Goal: Task Accomplishment & Management: Use online tool/utility

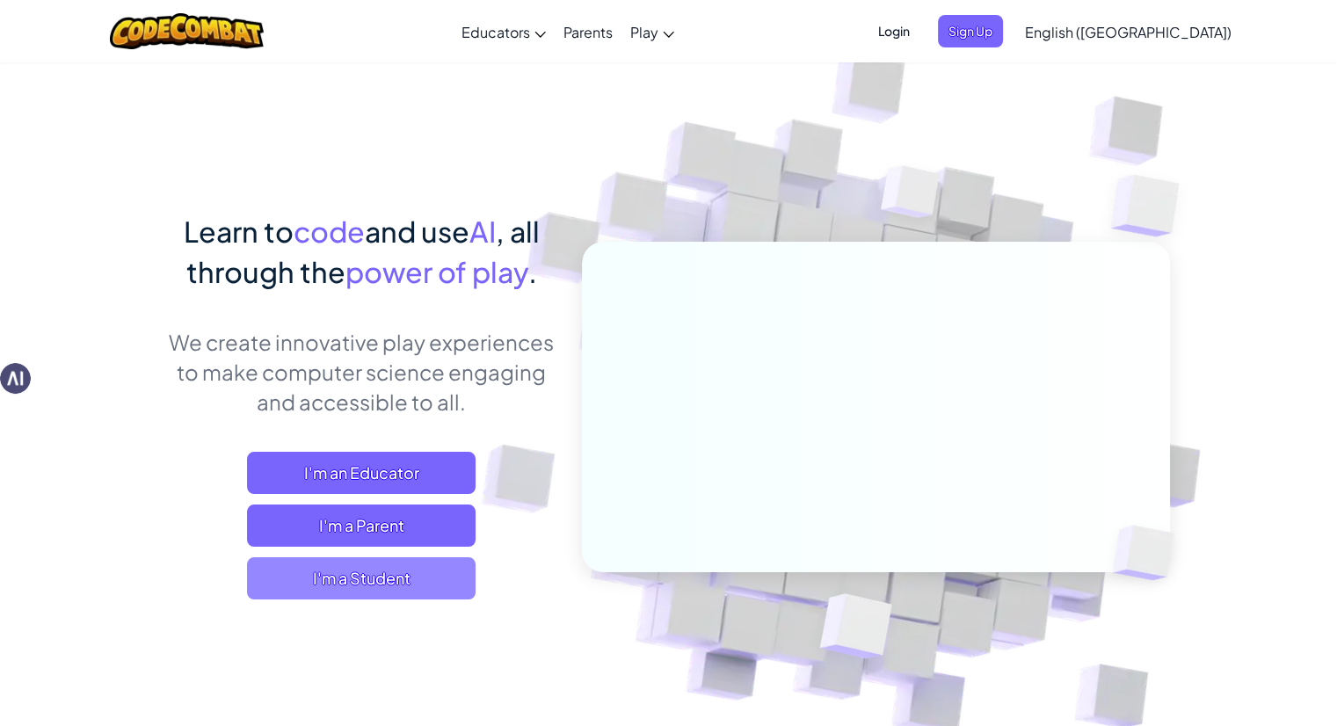
click at [359, 593] on span "I'm a Student" at bounding box center [361, 578] width 229 height 42
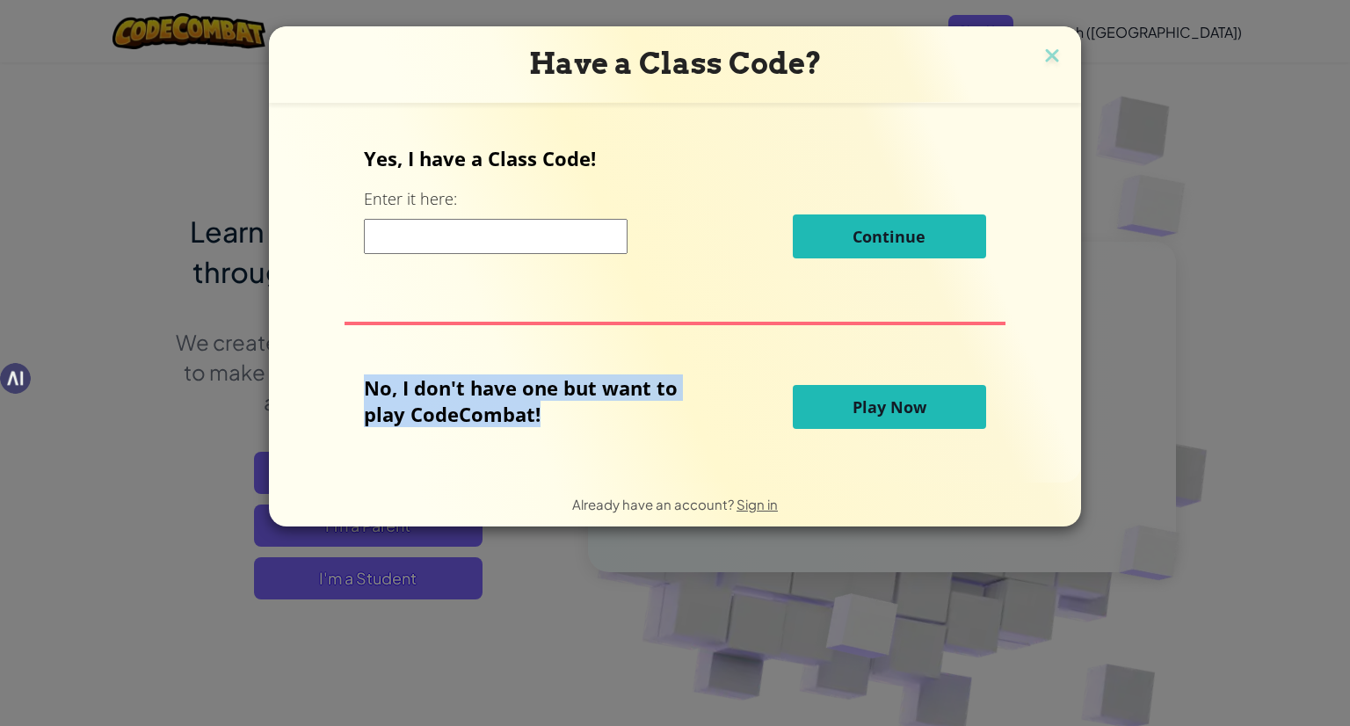
drag, startPoint x: 369, startPoint y: 382, endPoint x: 704, endPoint y: 444, distance: 340.6
click at [704, 444] on div "Yes, I have a Class Code! Enter it here: Continue No, I don't have one but want…" at bounding box center [675, 292] width 777 height 345
click at [827, 402] on button "Play Now" at bounding box center [889, 407] width 193 height 44
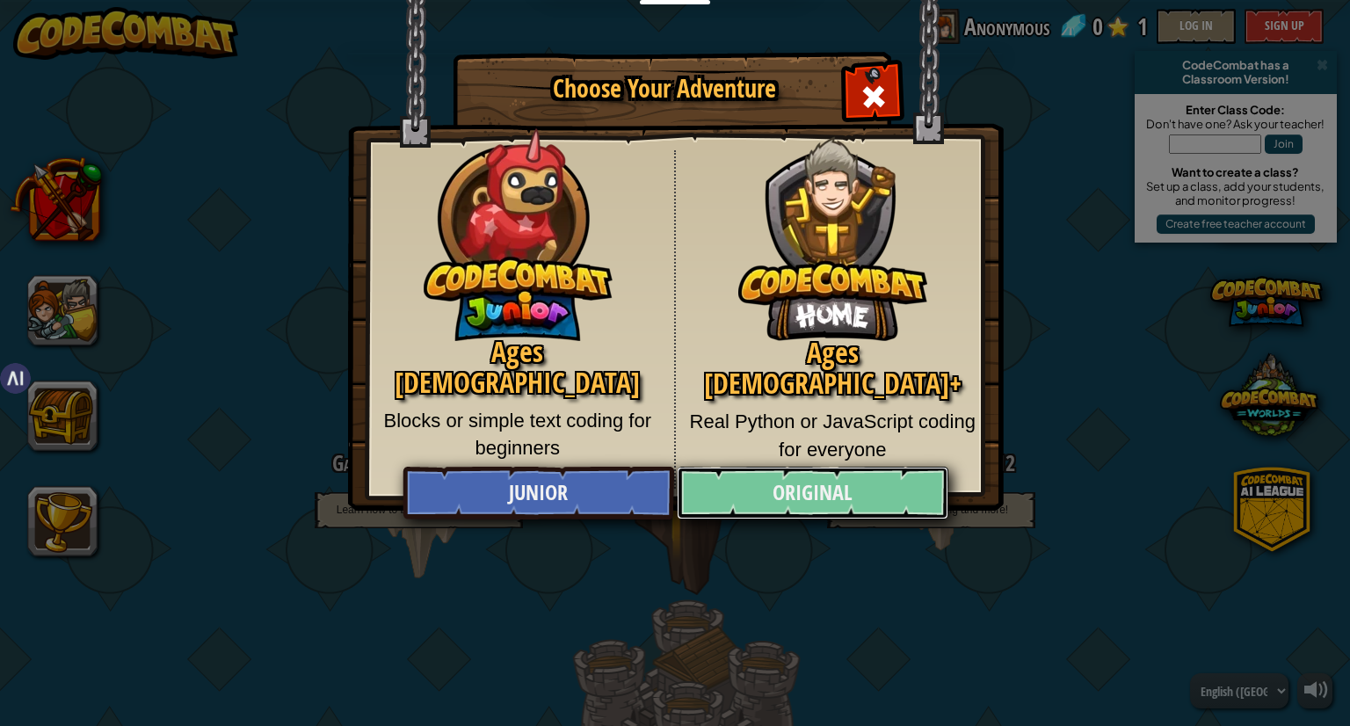
click at [753, 489] on link "Original" at bounding box center [812, 493] width 271 height 53
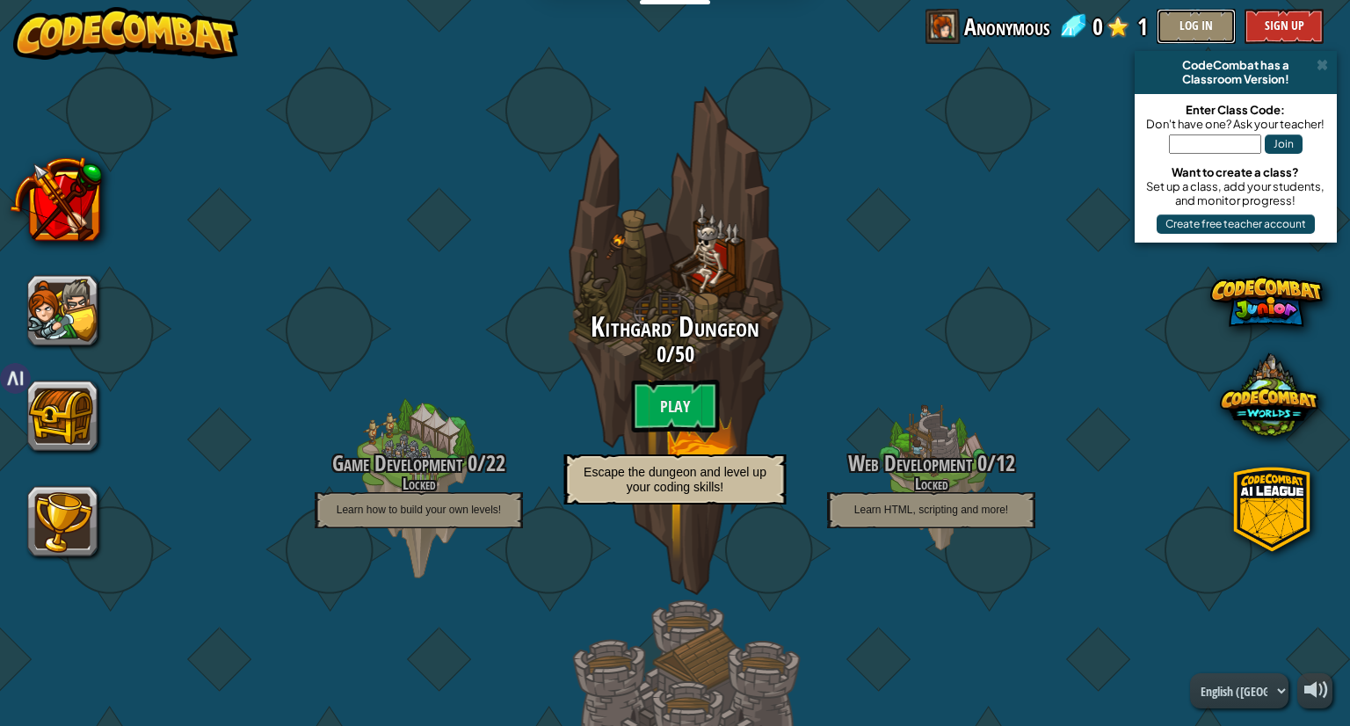
click at [1185, 32] on button "Log In" at bounding box center [1196, 26] width 79 height 35
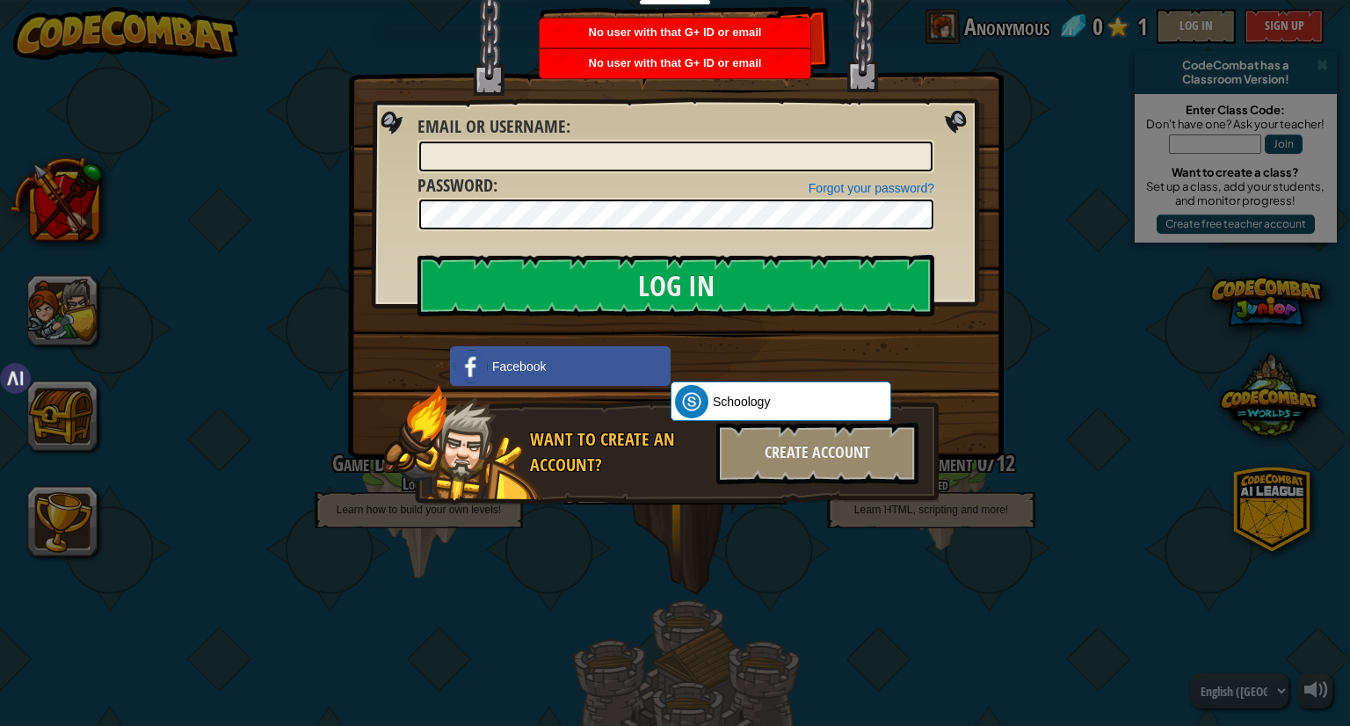
drag, startPoint x: 960, startPoint y: 113, endPoint x: 950, endPoint y: 133, distance: 22.4
click at [950, 133] on img at bounding box center [676, 204] width 656 height 512
drag, startPoint x: 950, startPoint y: 133, endPoint x: 680, endPoint y: 546, distance: 494.0
click at [680, 546] on div "Log In Unknown Error Email or Username : Forgot your password? Password : Log I…" at bounding box center [675, 363] width 1350 height 726
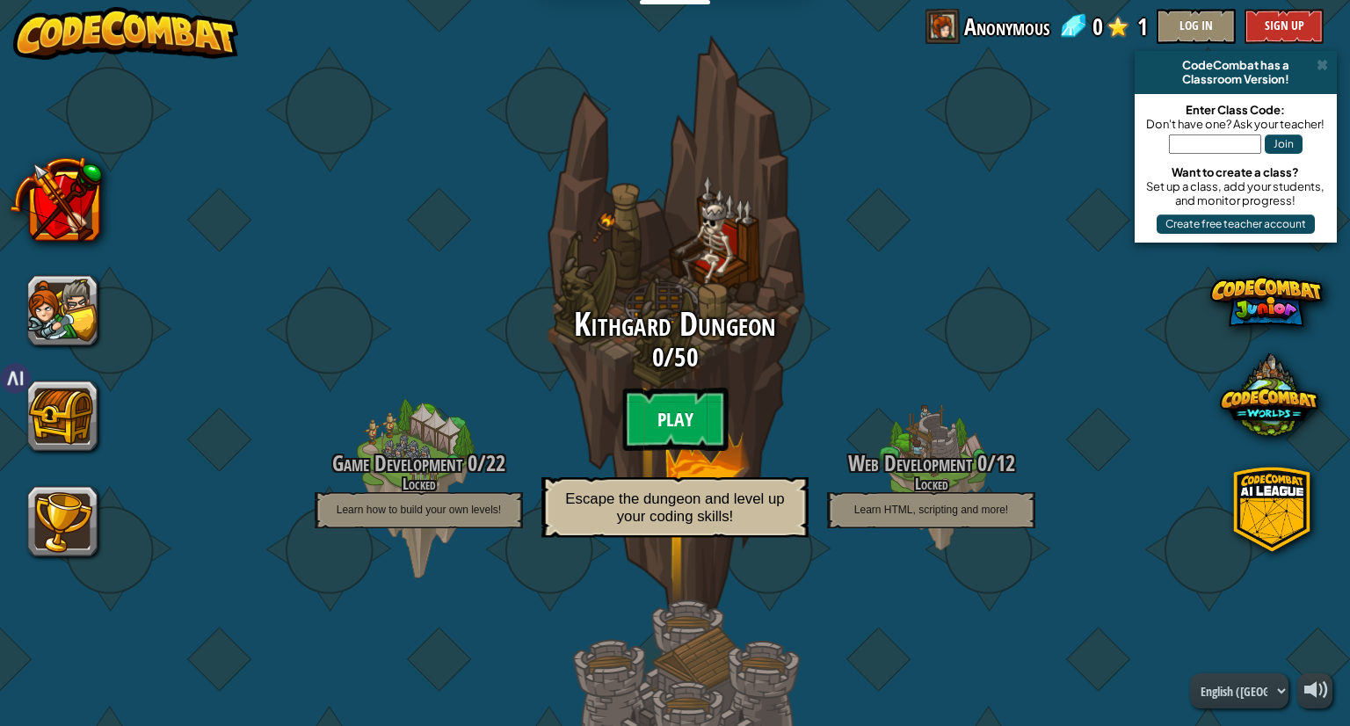
click at [676, 411] on btn "Play" at bounding box center [674, 419] width 105 height 63
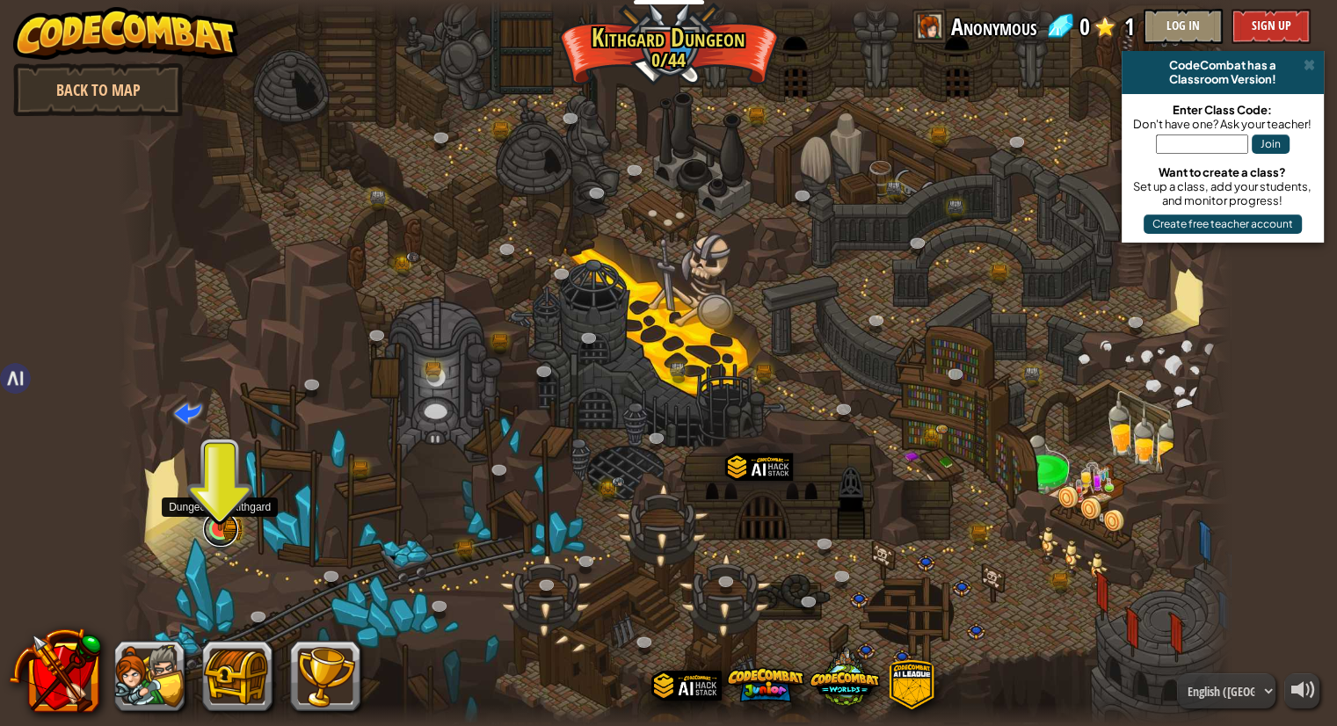
click at [211, 530] on link at bounding box center [220, 529] width 35 height 35
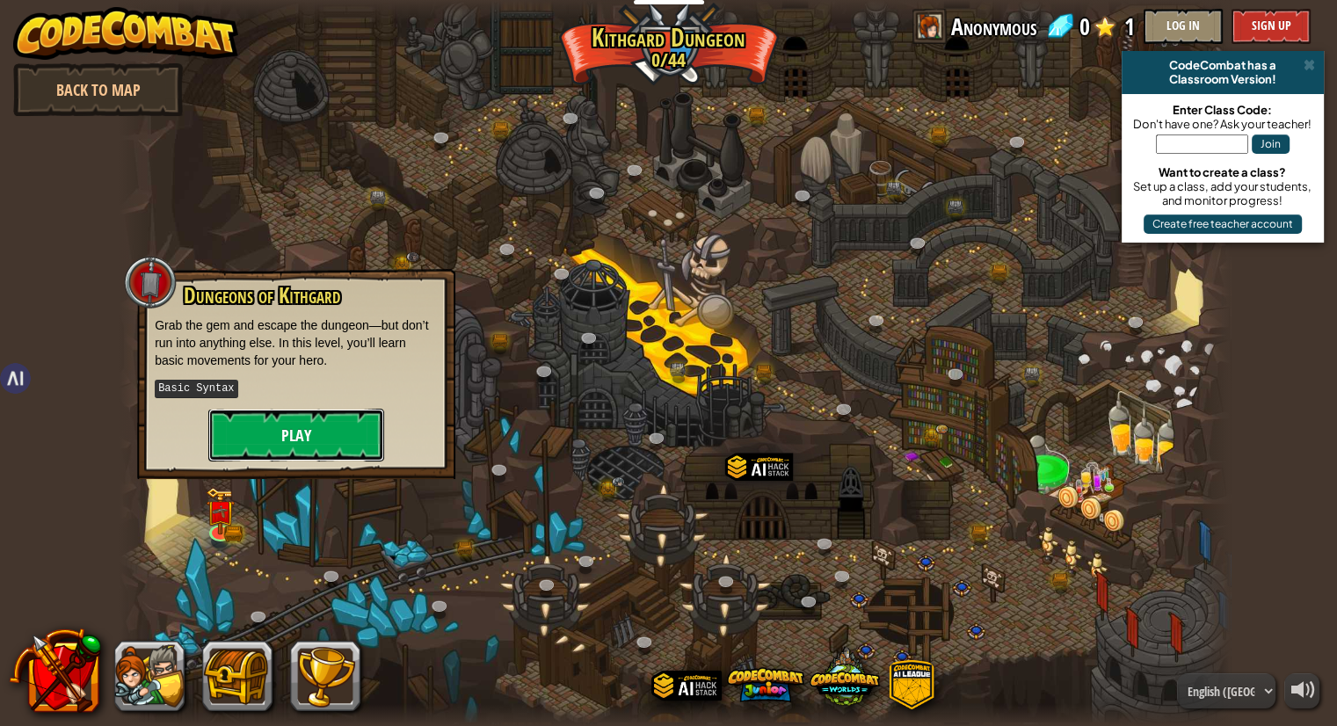
click at [295, 410] on button "Play" at bounding box center [296, 435] width 176 height 53
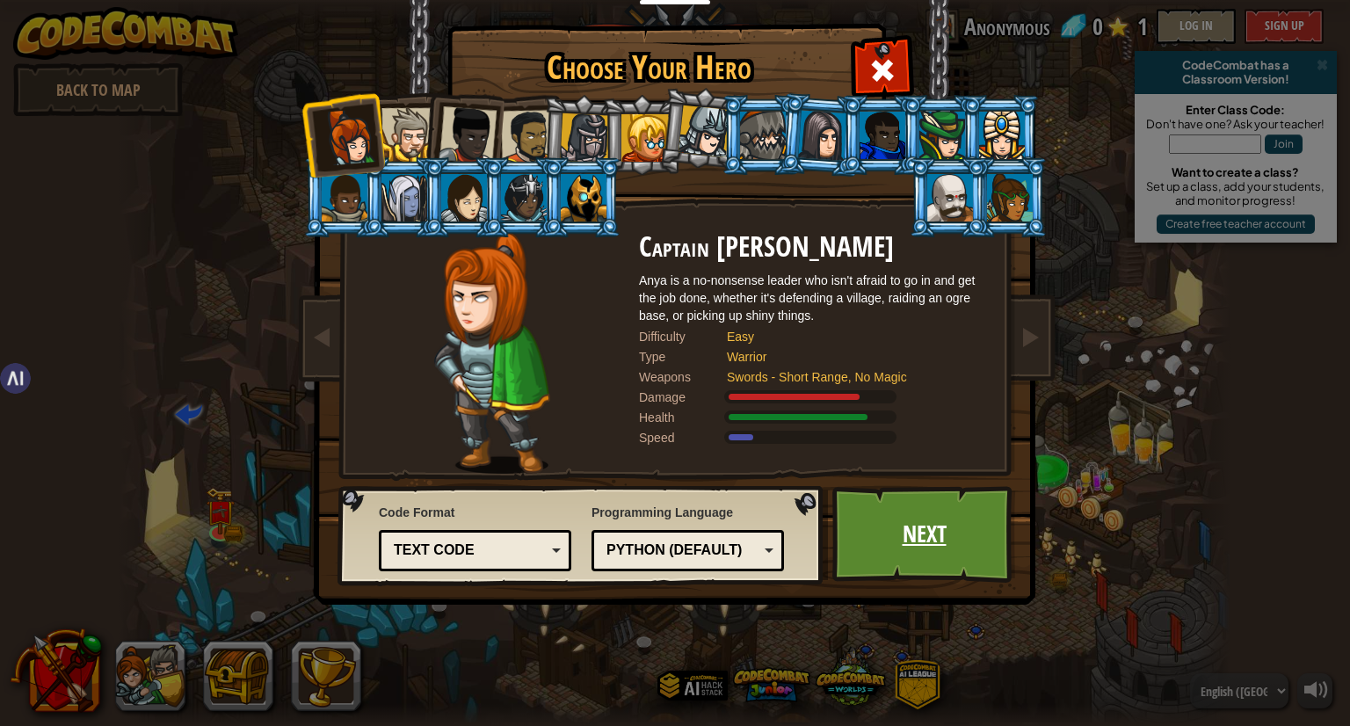
drag, startPoint x: 482, startPoint y: 253, endPoint x: 881, endPoint y: 538, distance: 490.4
click at [881, 28] on div "Choose Your Hero 0 Captain [PERSON_NAME] is a no-nonsense leader who isn't afra…" at bounding box center [675, 27] width 721 height 2
click at [881, 538] on link "Next" at bounding box center [925, 534] width 184 height 97
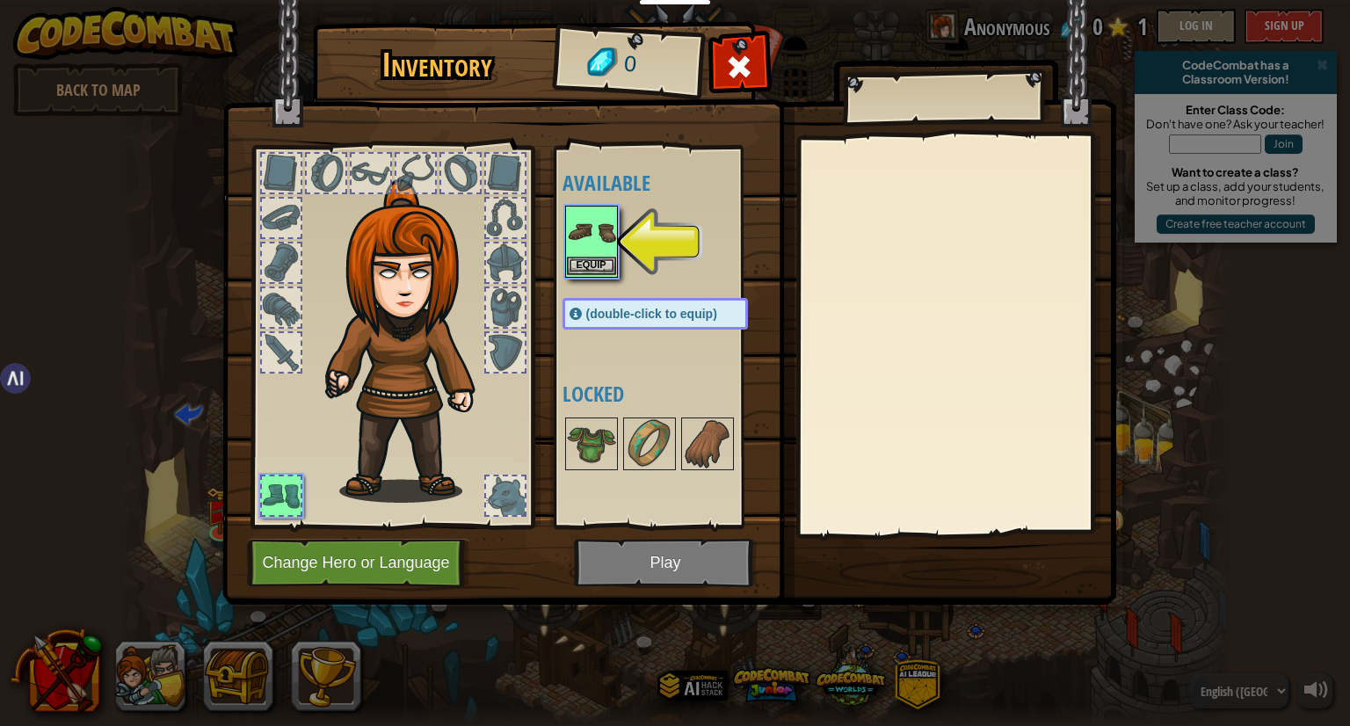
click at [583, 233] on img at bounding box center [591, 231] width 49 height 49
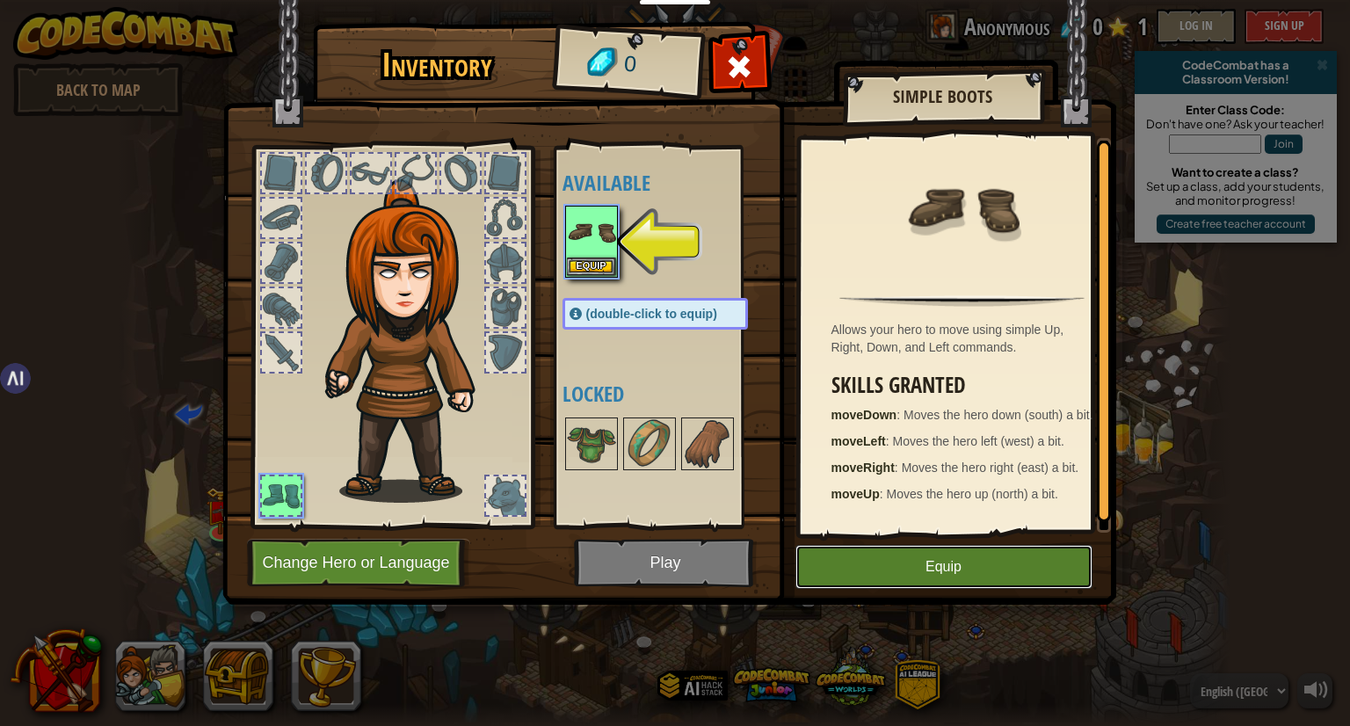
click at [867, 581] on button "Equip" at bounding box center [944, 567] width 297 height 44
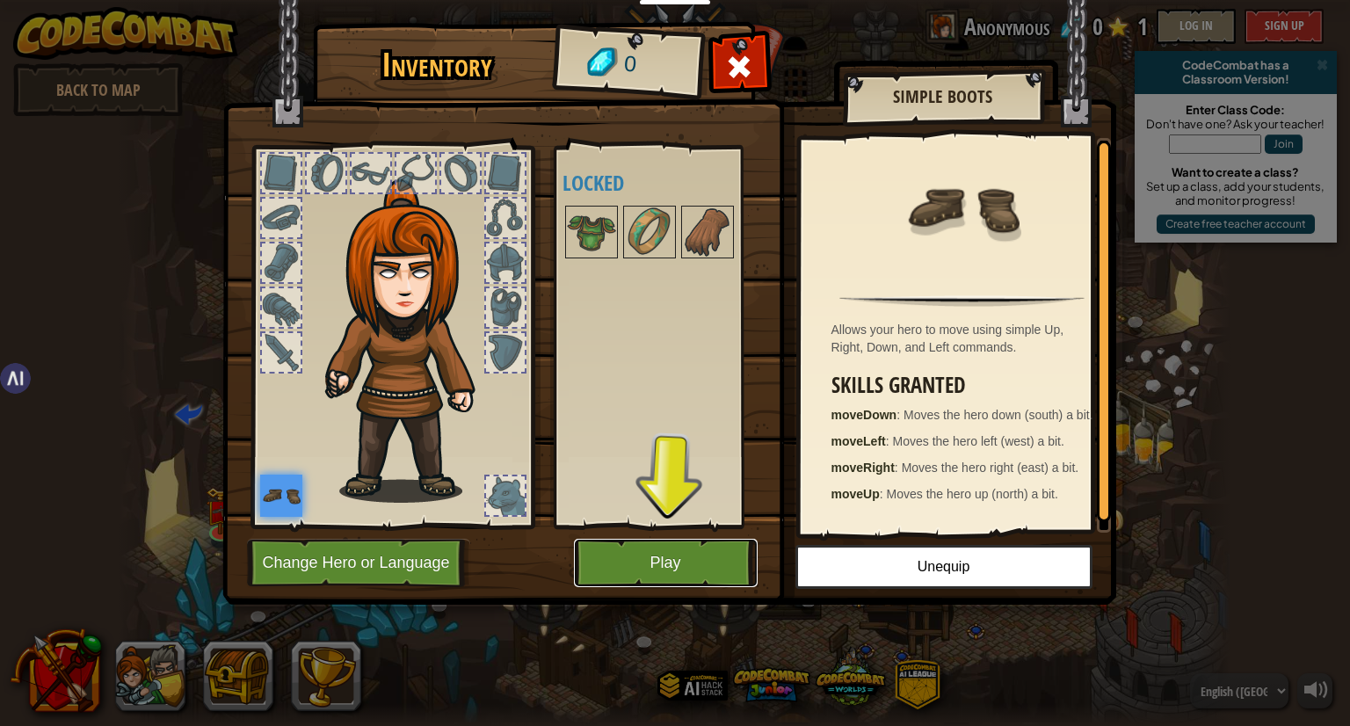
click at [633, 554] on button "Play" at bounding box center [666, 563] width 184 height 48
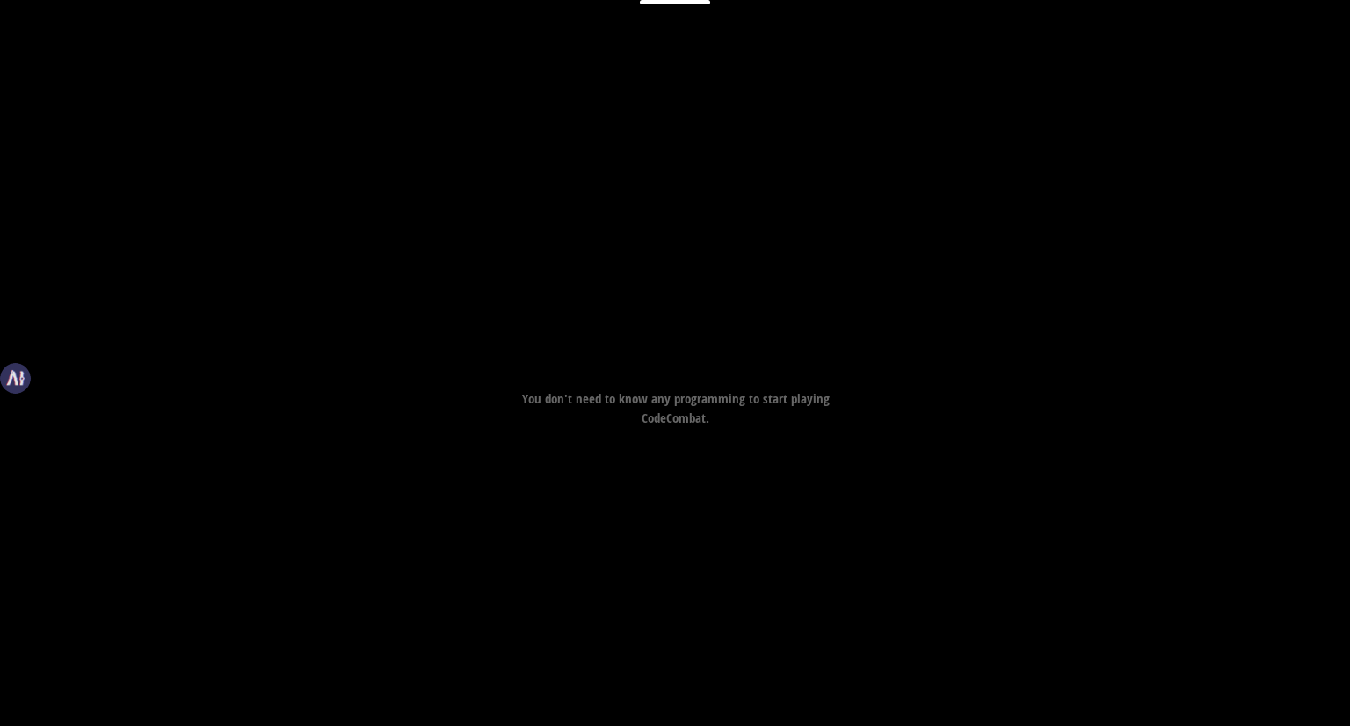
click at [633, 554] on div "Goals Avoid the spikes. Collect the gem. Start Level Error loading from server.…" at bounding box center [675, 363] width 1350 height 726
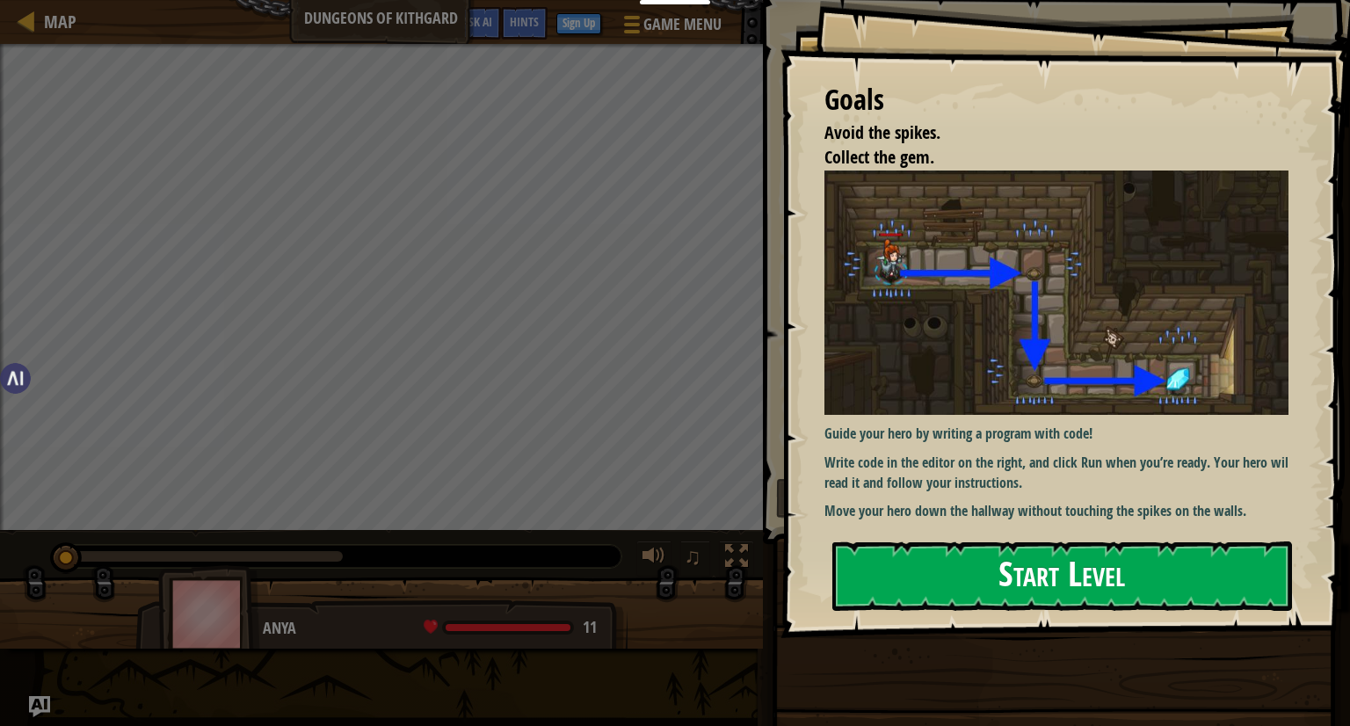
click at [1041, 571] on button "Start Level" at bounding box center [1063, 576] width 460 height 69
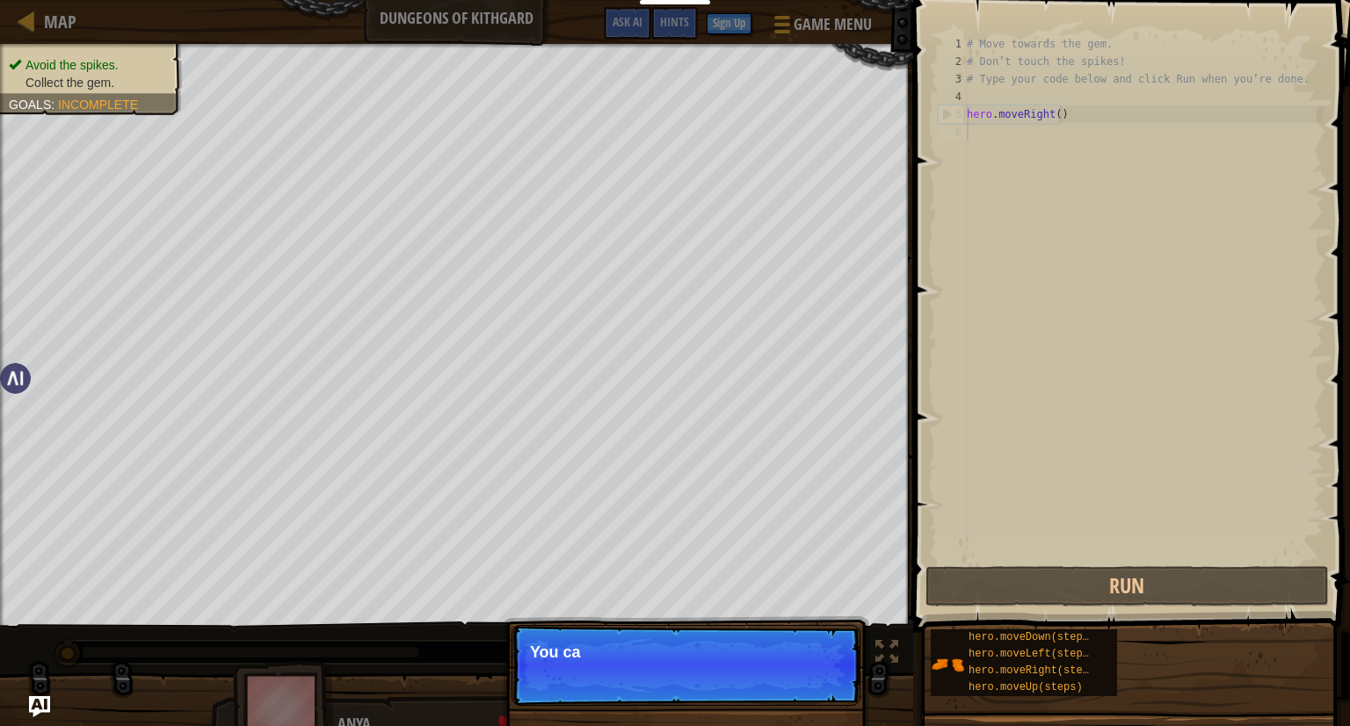
click at [813, 673] on p "Skip (esc) Continue You ca" at bounding box center [686, 665] width 349 height 81
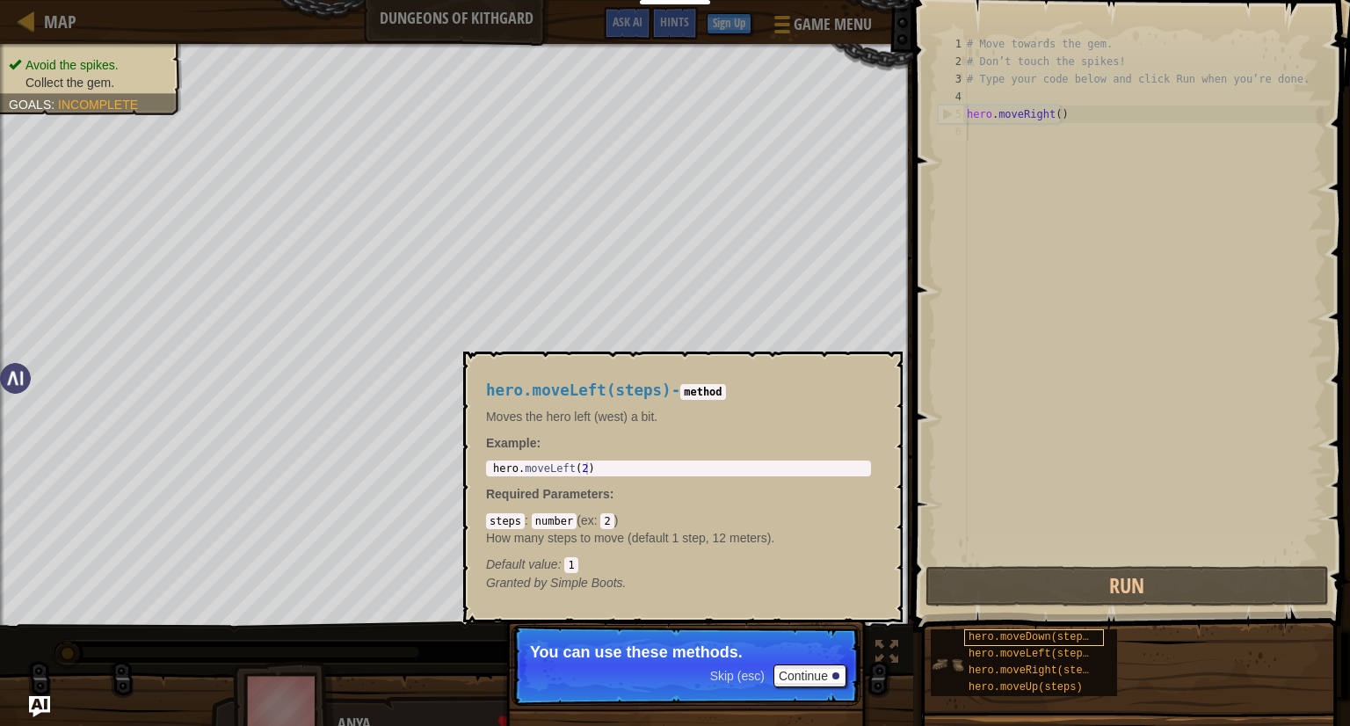
scroll to position [8, 0]
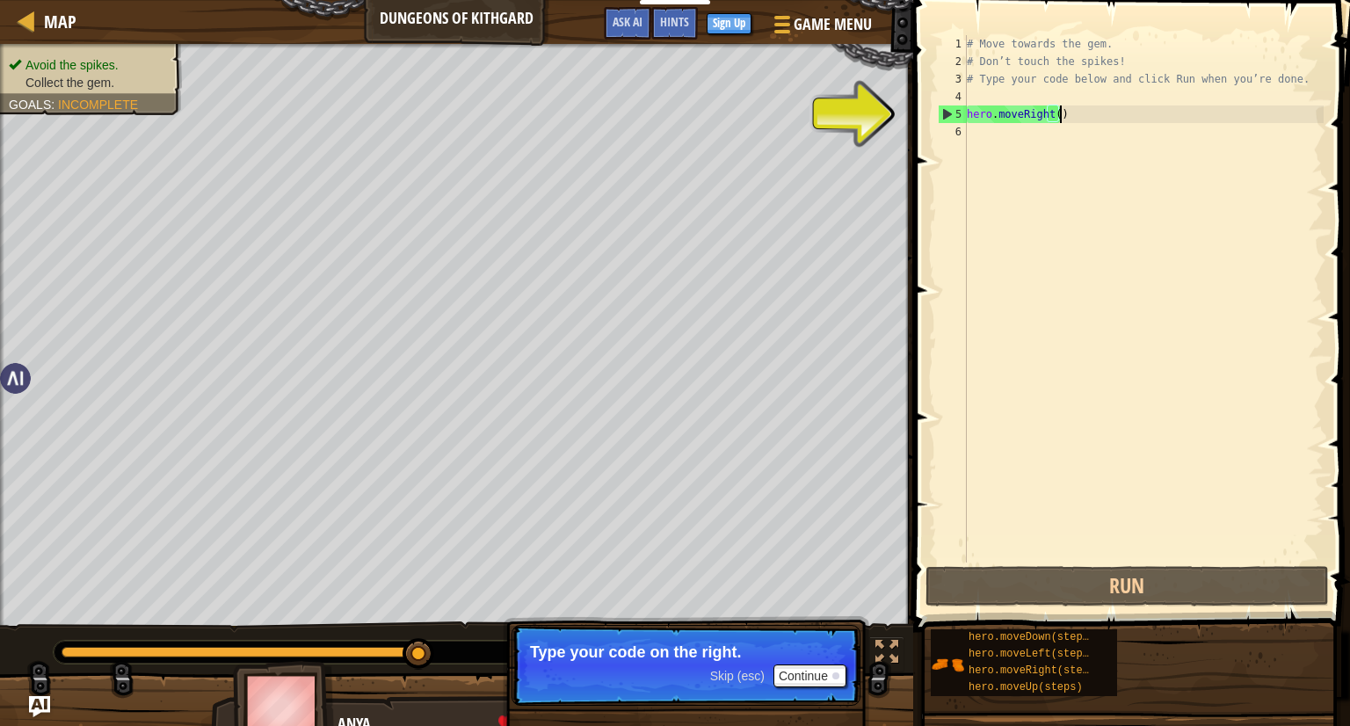
click at [651, 226] on div "Map Dungeons of Kithgard Game Menu Done Sign Up Hints Ask AI 1 הההההההההההההההה…" at bounding box center [675, 363] width 1350 height 726
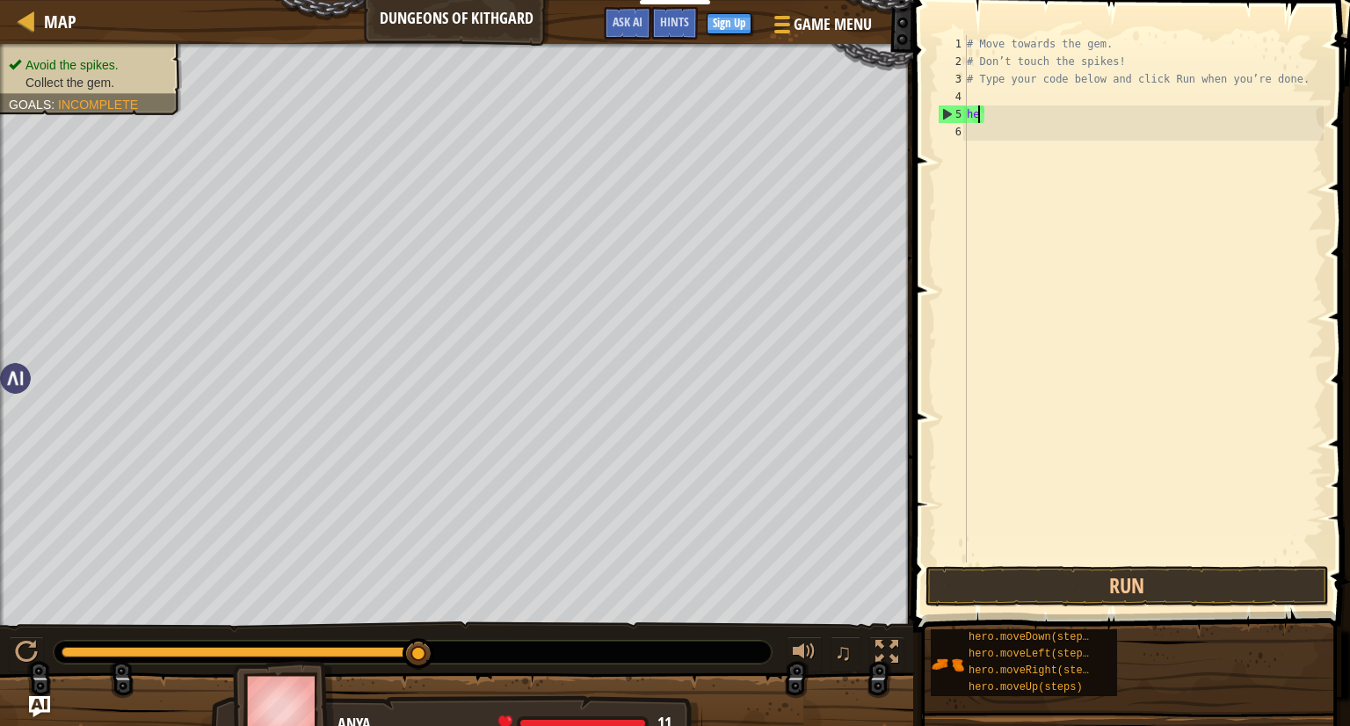
type textarea "h"
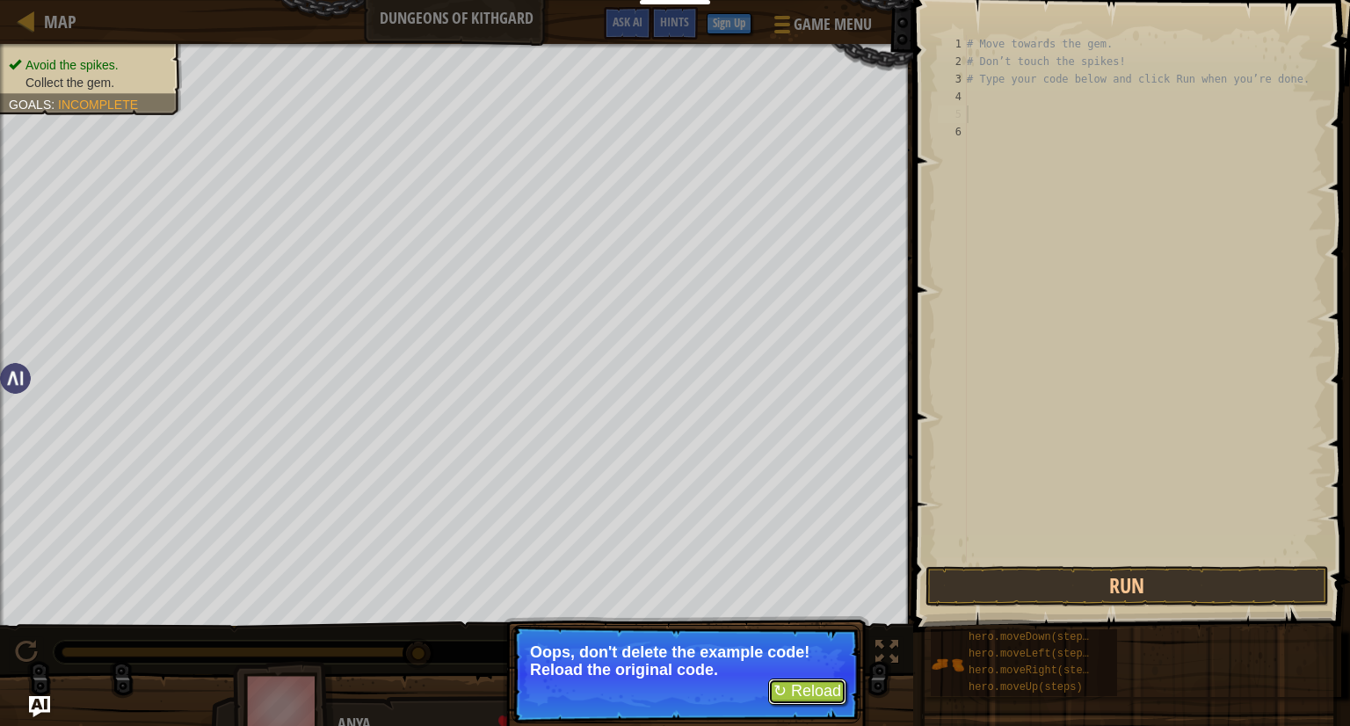
click at [789, 695] on button "↻ Reload" at bounding box center [807, 692] width 78 height 26
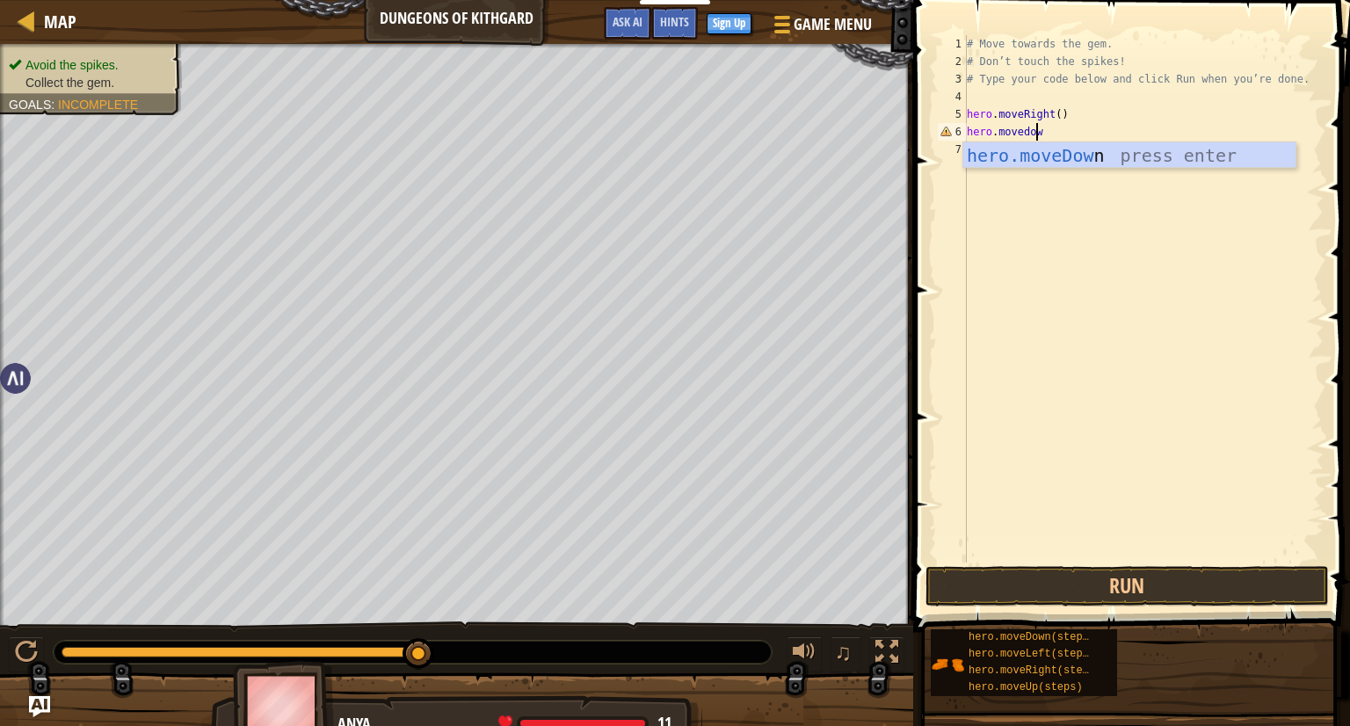
scroll to position [8, 4]
type textarea "hero.movedown"
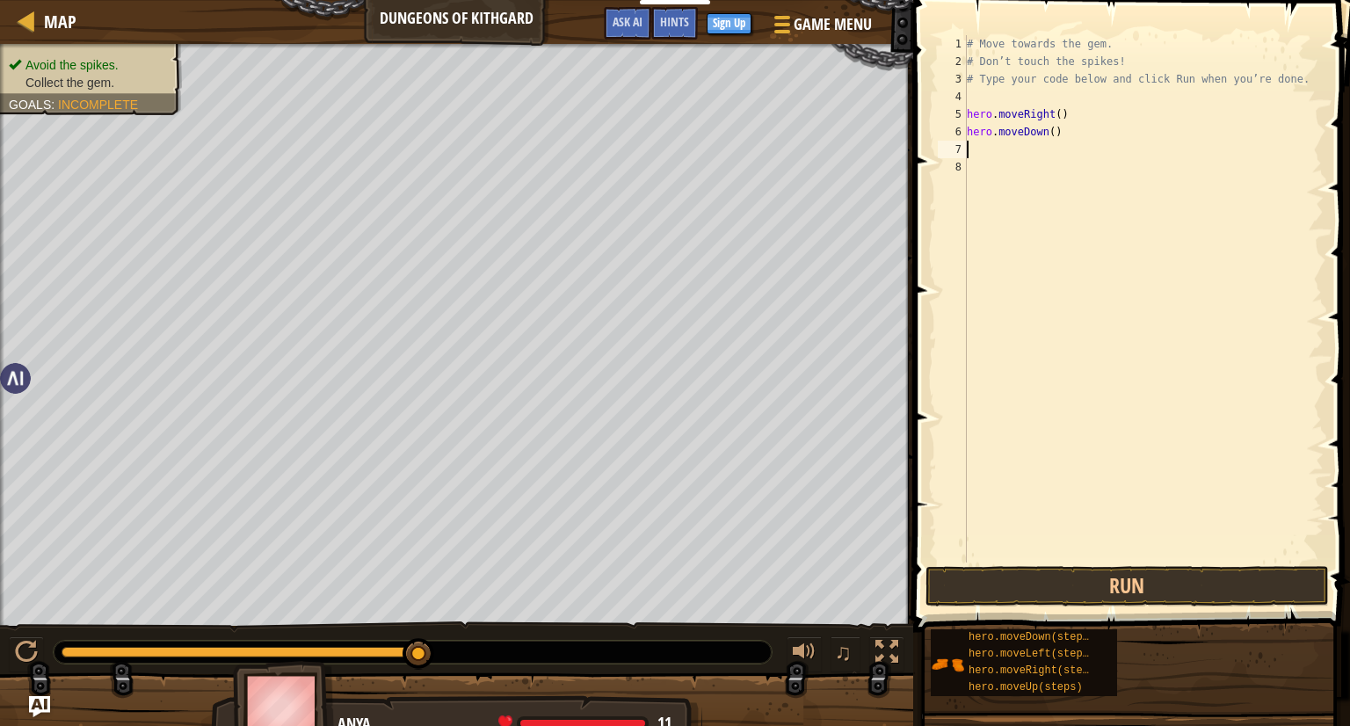
scroll to position [8, 0]
click at [1012, 588] on button "Run" at bounding box center [1128, 586] width 404 height 40
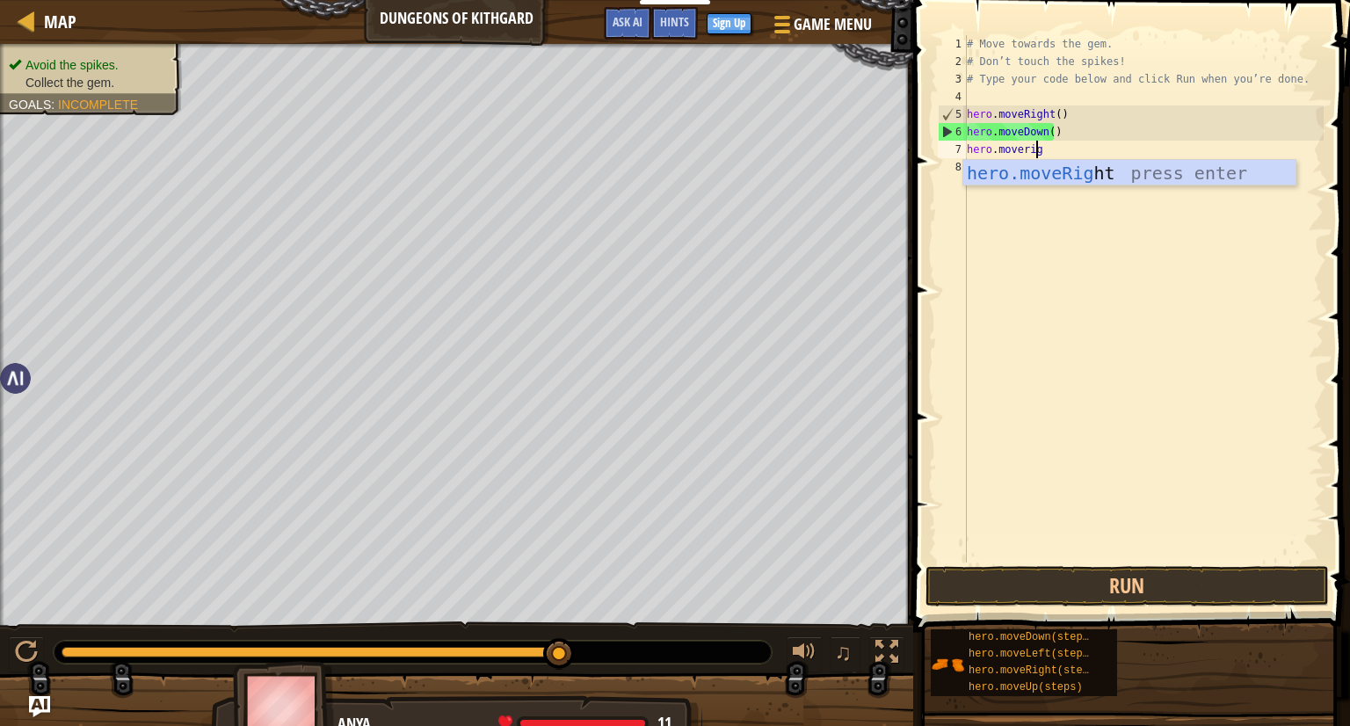
type textarea "hero.moveright"
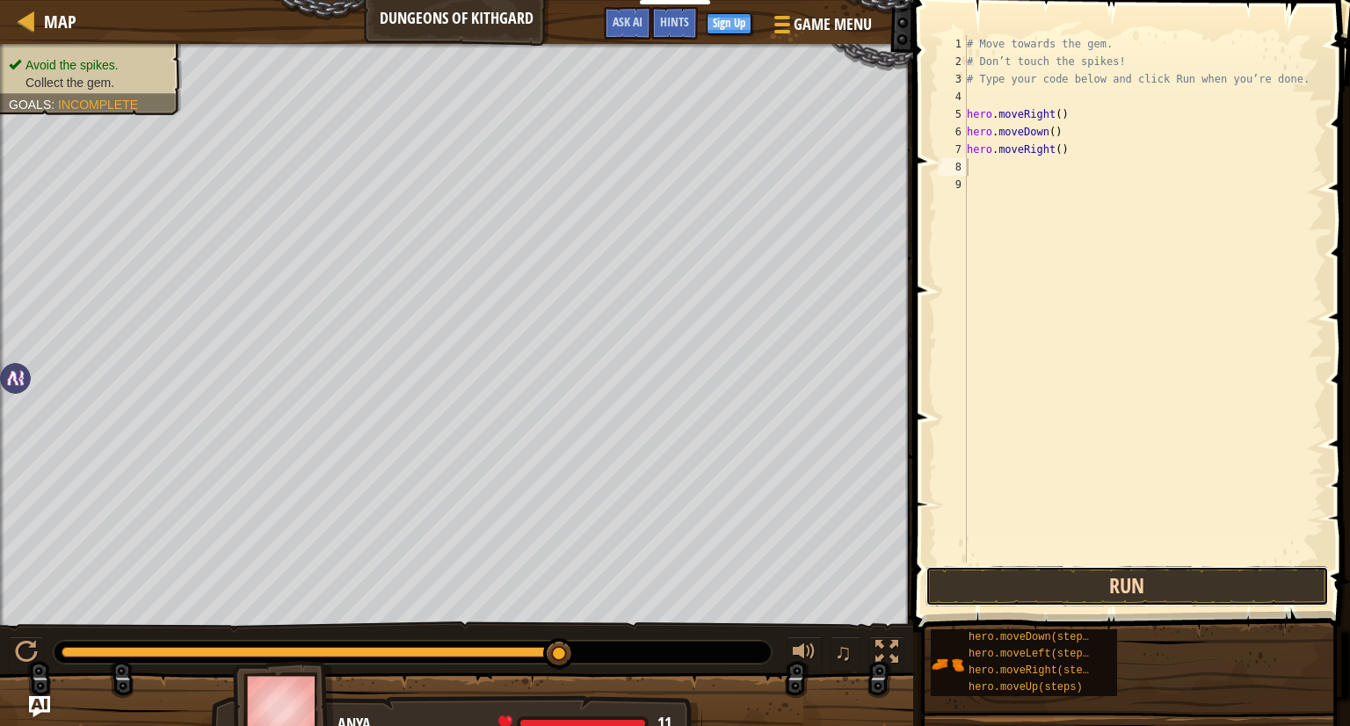
click at [1143, 585] on button "Run" at bounding box center [1128, 586] width 404 height 40
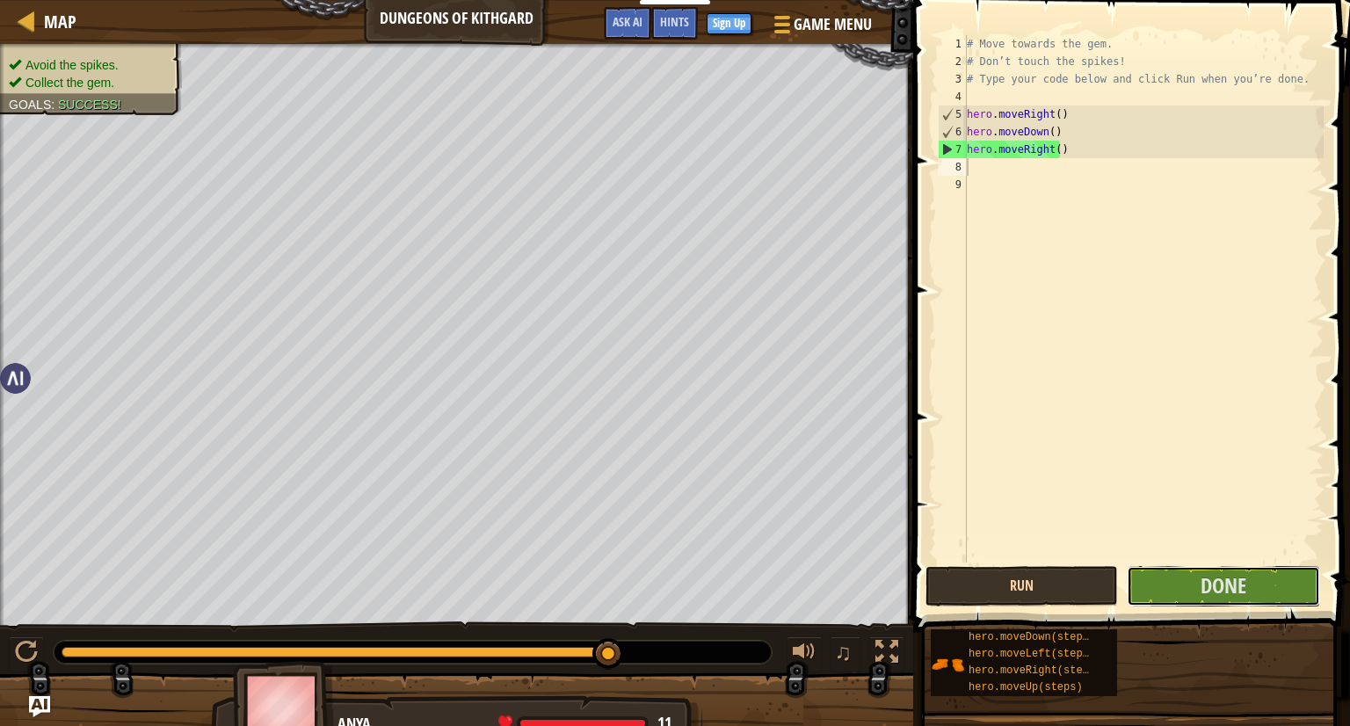
click at [1143, 585] on button "Done" at bounding box center [1223, 586] width 193 height 40
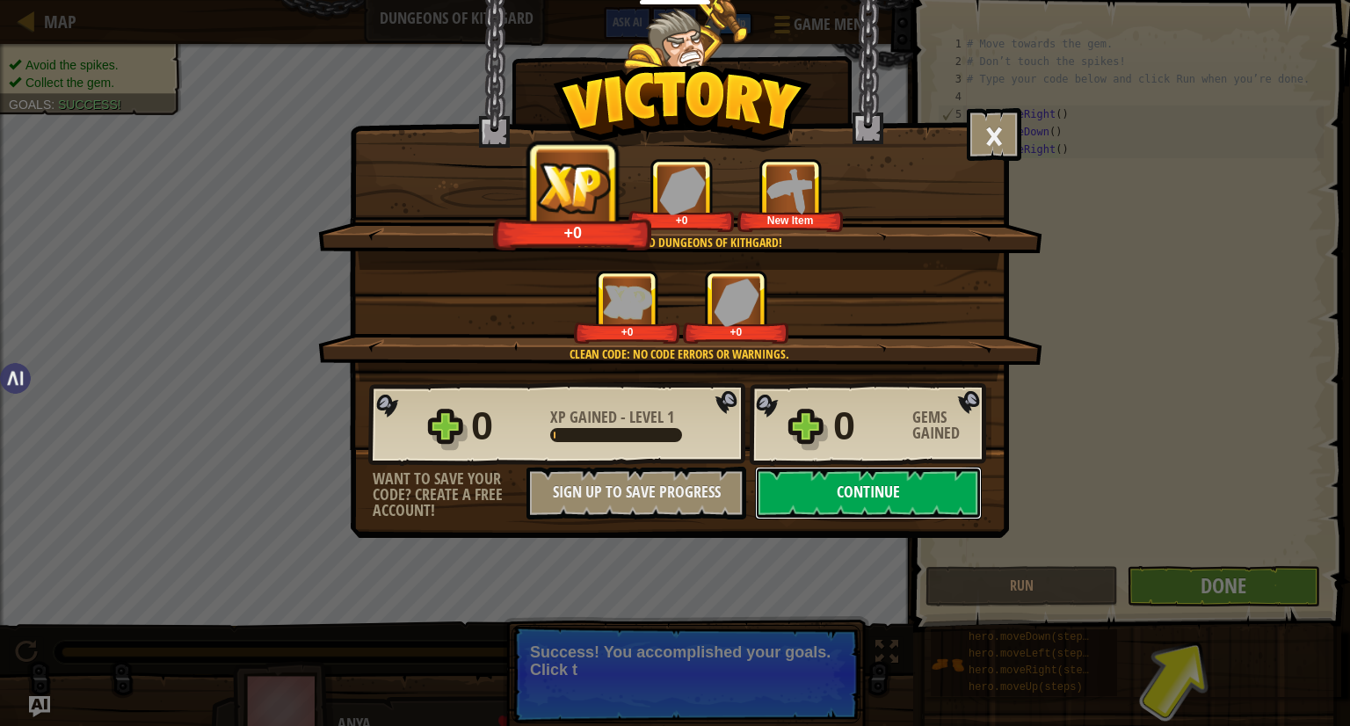
click at [858, 493] on button "Continue" at bounding box center [868, 493] width 227 height 53
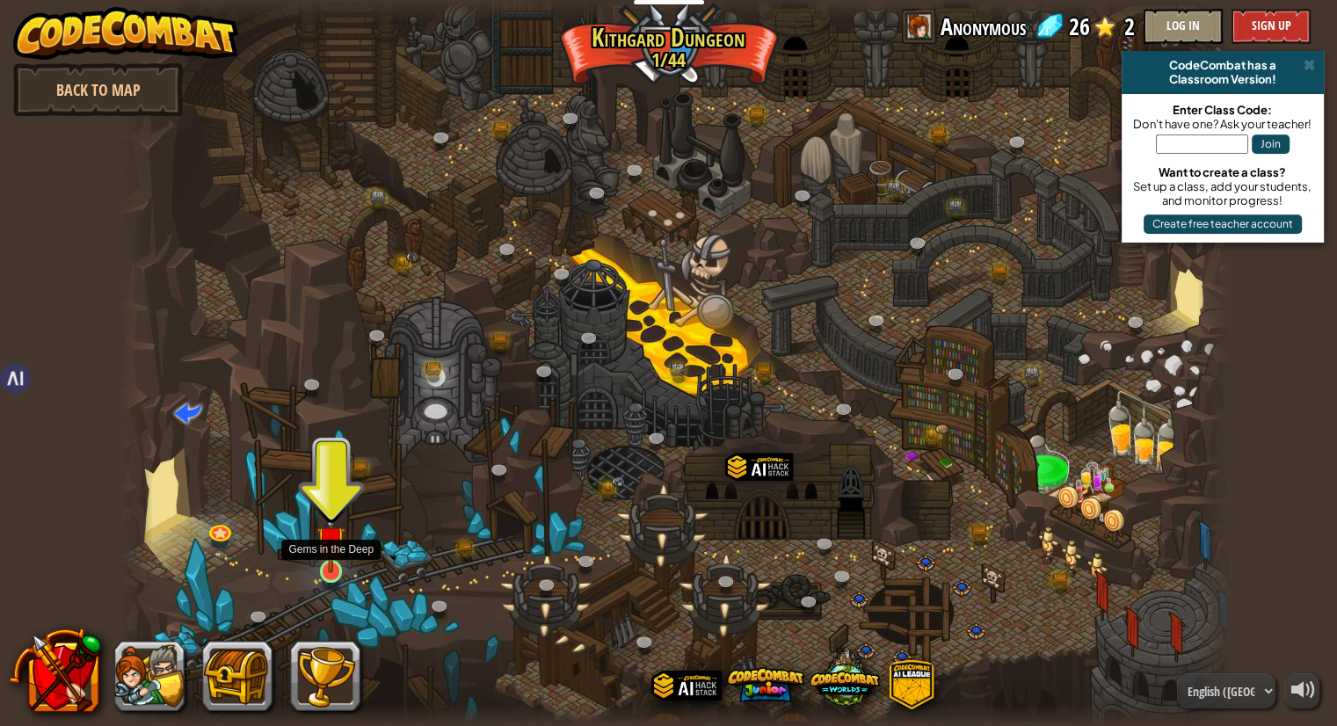
click at [329, 567] on img at bounding box center [330, 540] width 29 height 66
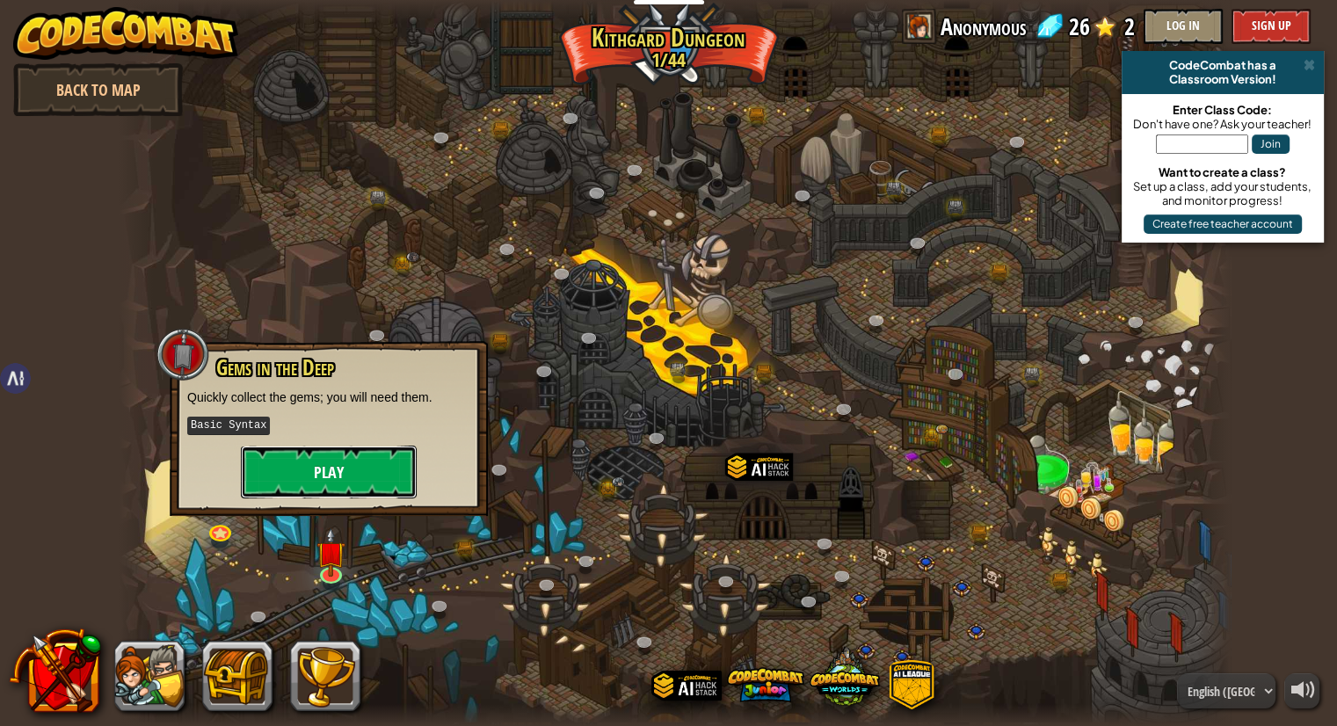
click at [324, 474] on button "Play" at bounding box center [329, 472] width 176 height 53
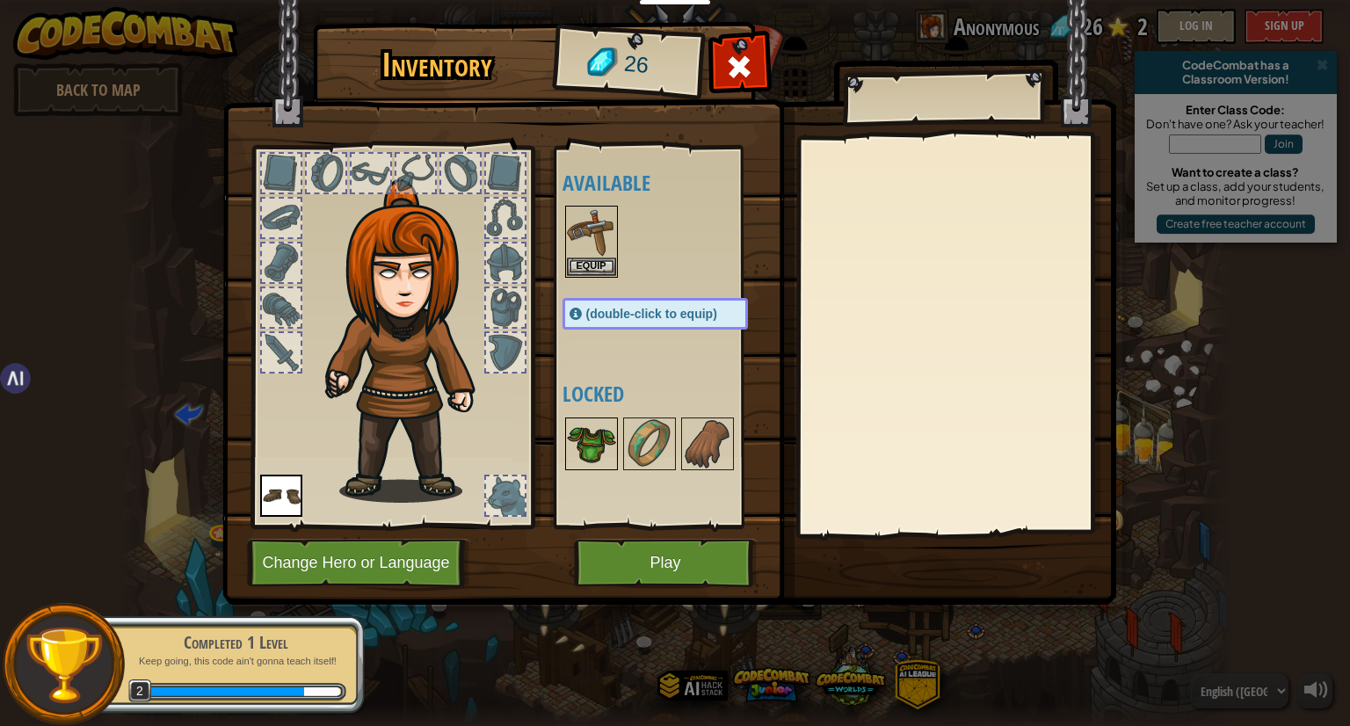
click at [577, 430] on img at bounding box center [591, 443] width 49 height 49
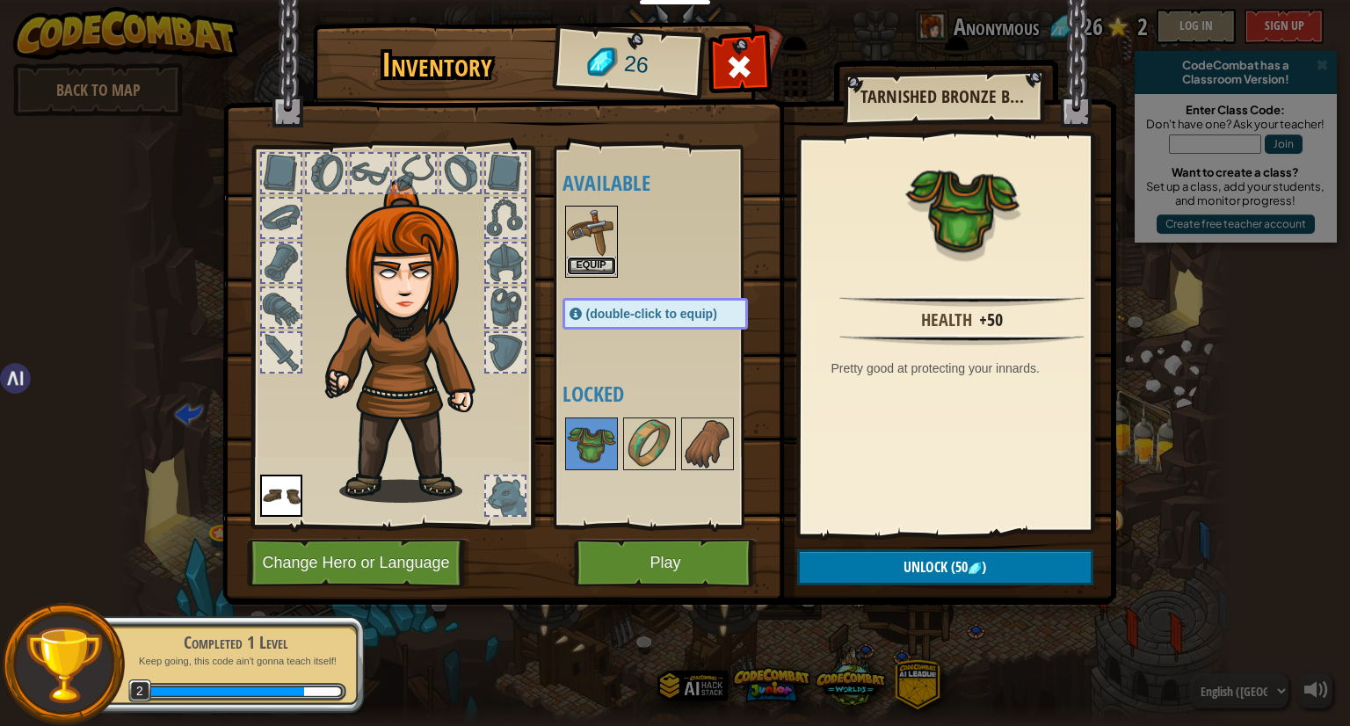
click at [584, 262] on button "Equip" at bounding box center [591, 266] width 49 height 18
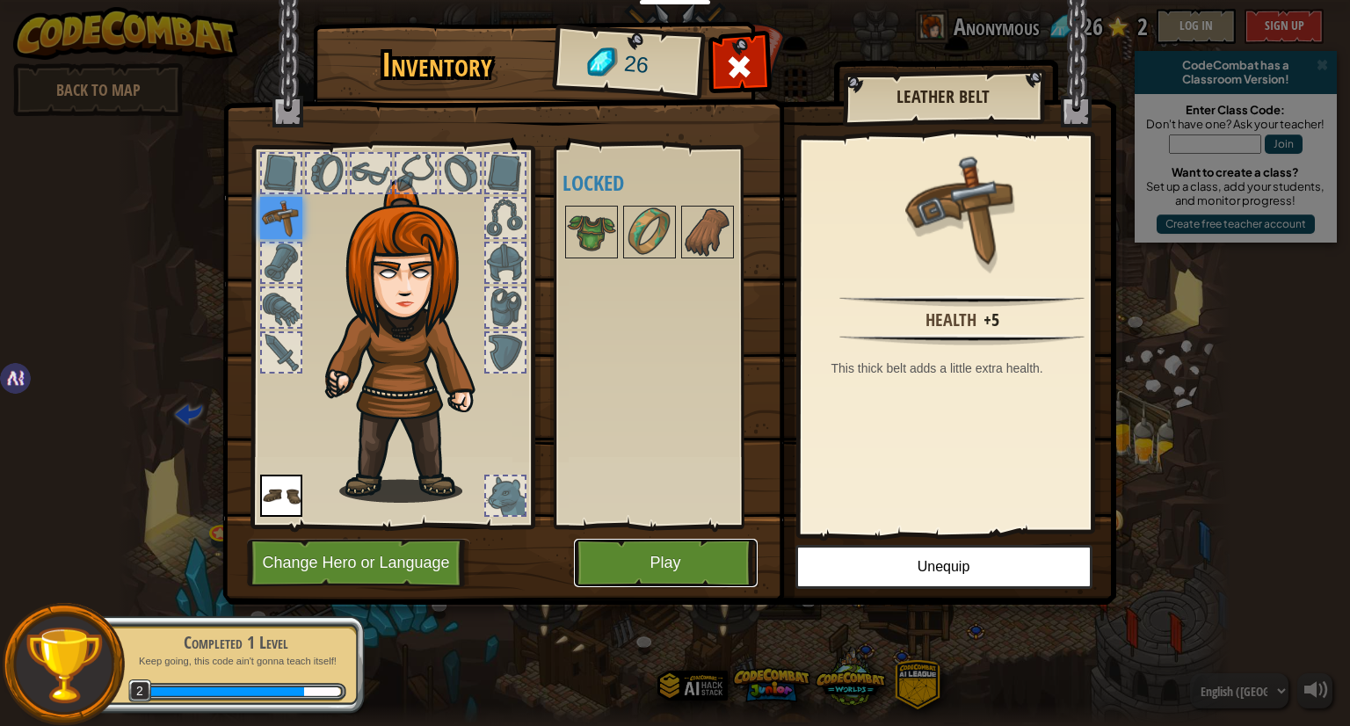
click at [688, 561] on button "Play" at bounding box center [666, 563] width 184 height 48
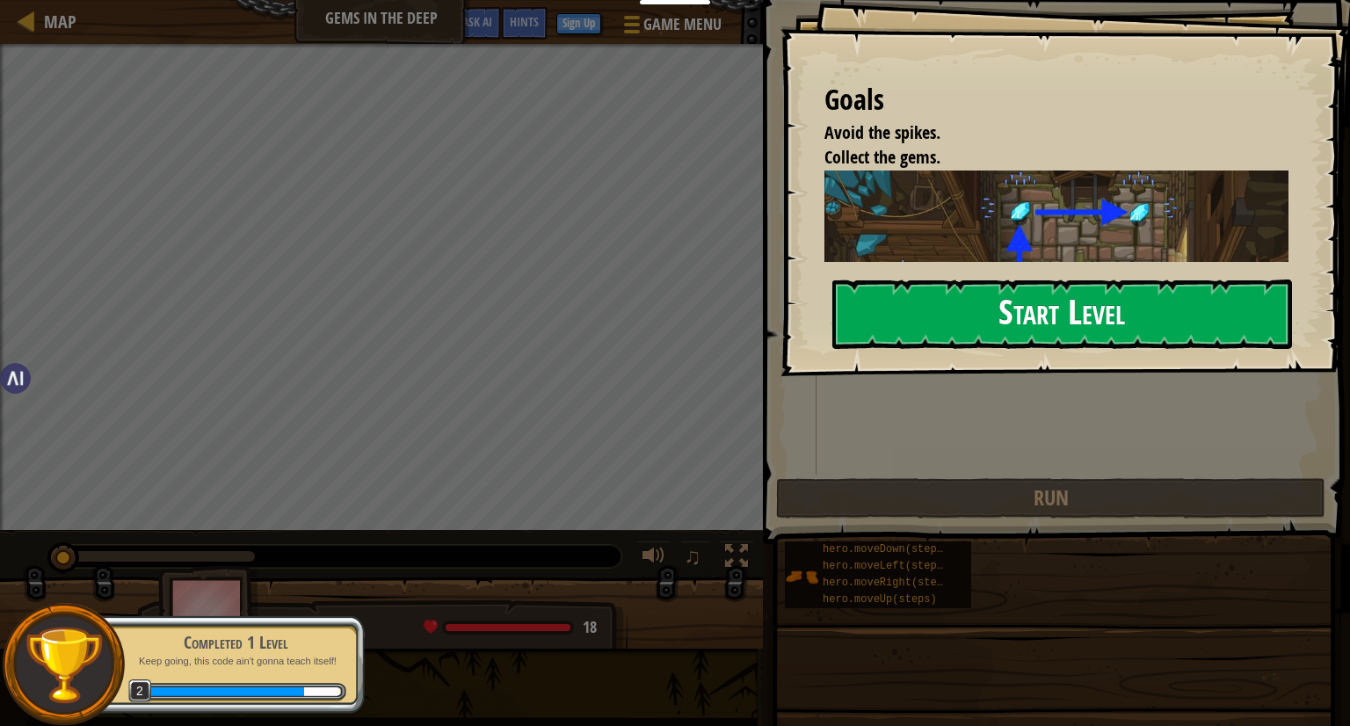
click at [932, 323] on button "Start Level" at bounding box center [1063, 314] width 460 height 69
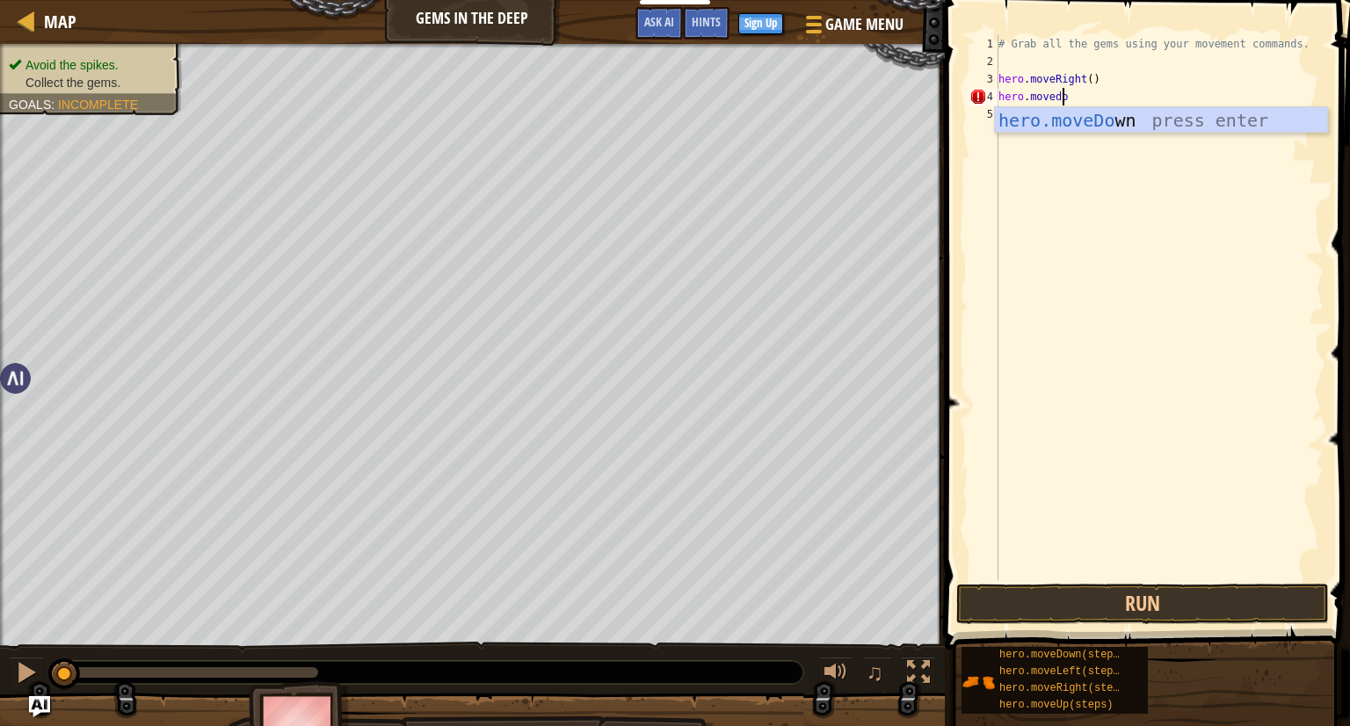
scroll to position [8, 4]
type textarea "hero.movedown"
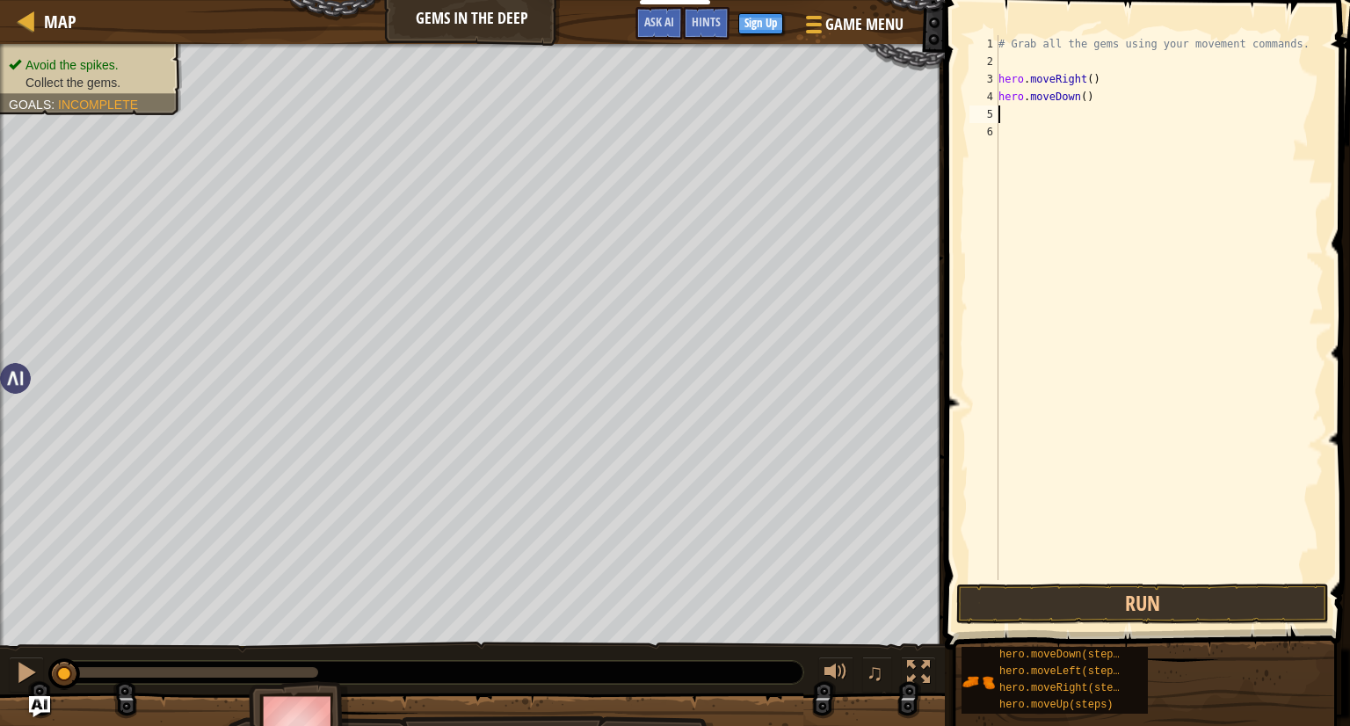
scroll to position [8, 0]
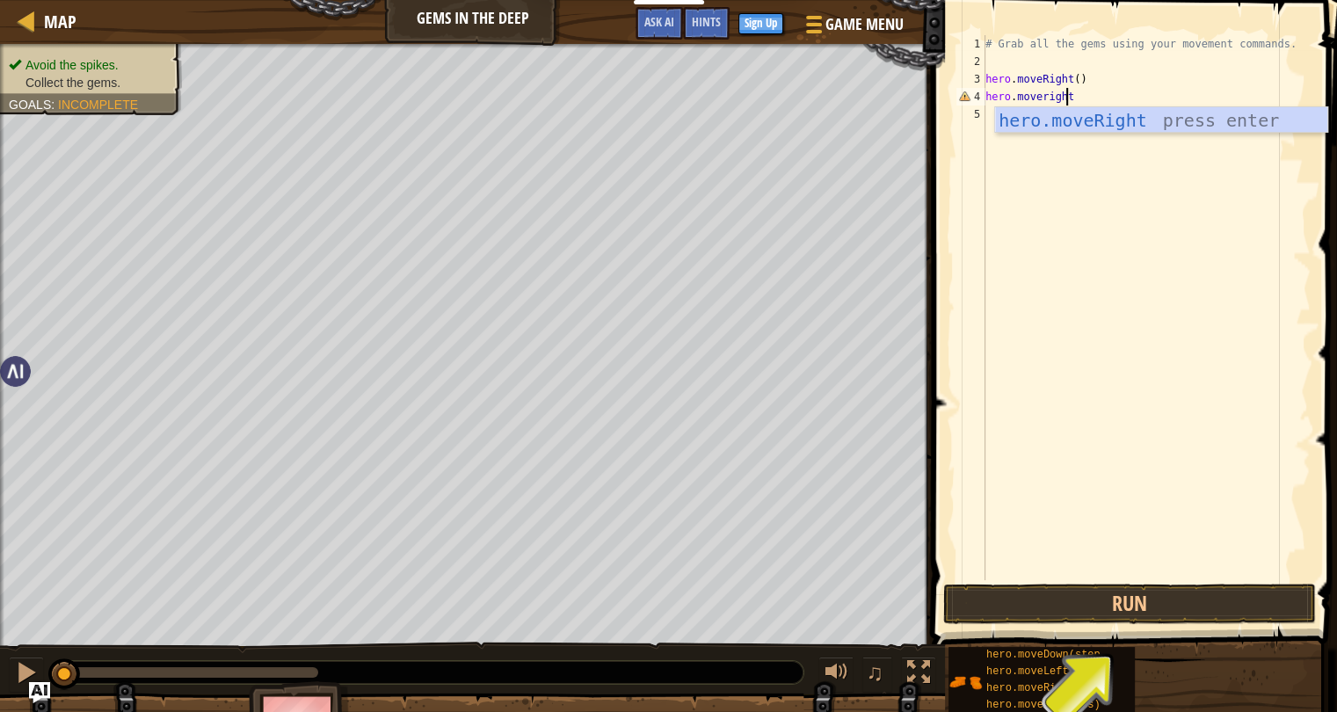
type textarea "hero.moveright("
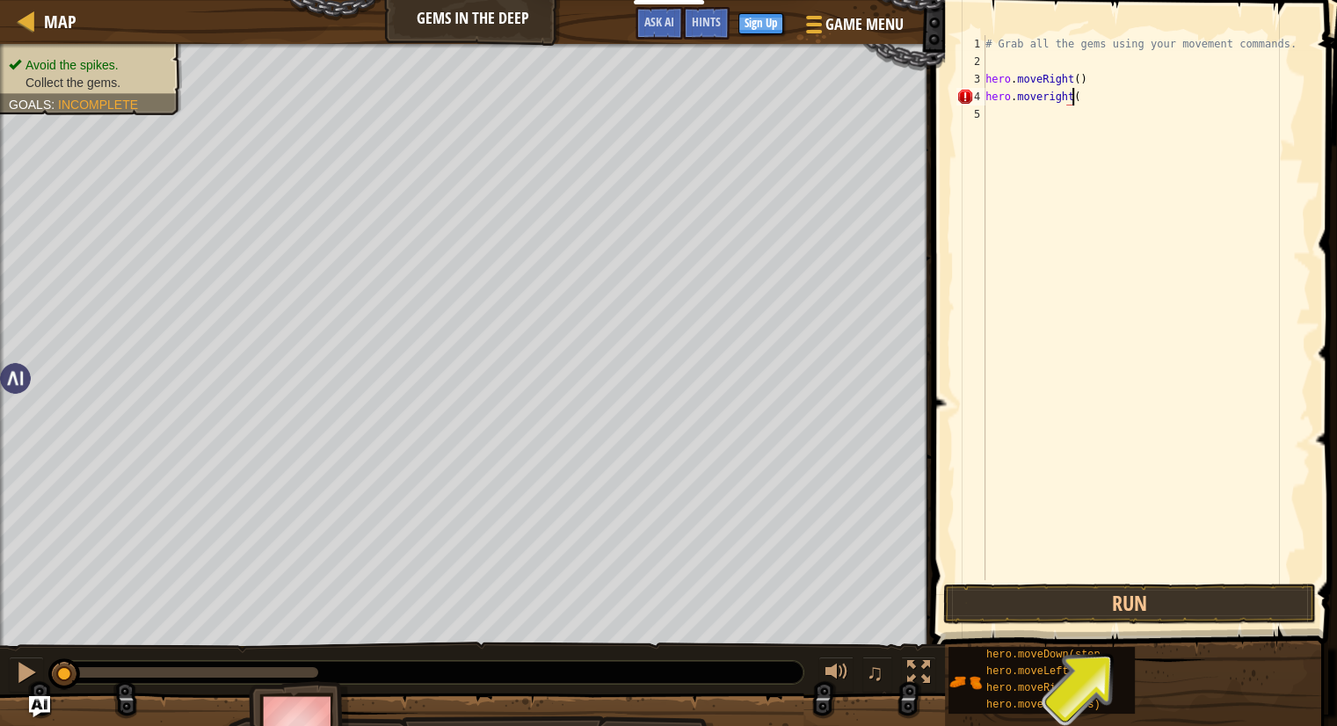
type textarea "hero.moveright()"
click at [1066, 610] on button "Run" at bounding box center [1129, 604] width 373 height 40
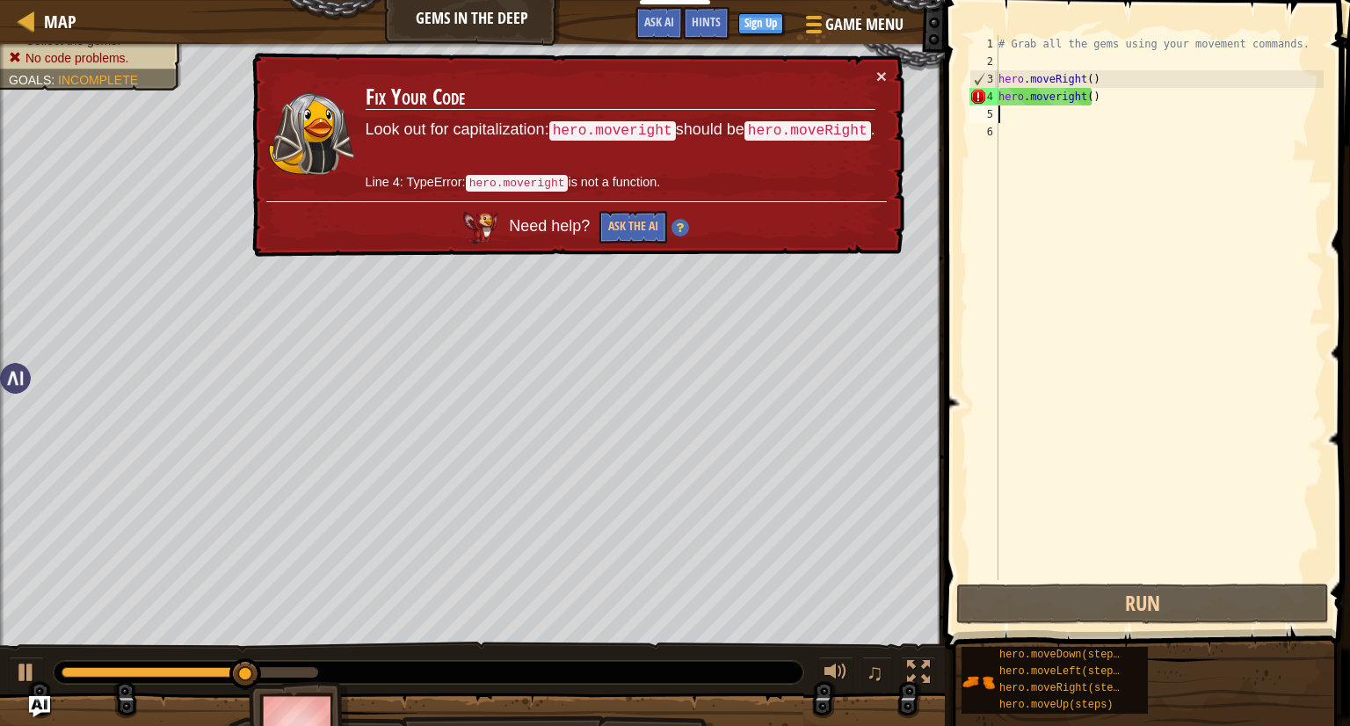
drag, startPoint x: 1107, startPoint y: 106, endPoint x: 962, endPoint y: 108, distance: 145.1
click at [962, 108] on div "1 2 3 4 5 6 # Grab all the gems using your movement commands. hero . moveRight …" at bounding box center [1145, 360] width 411 height 702
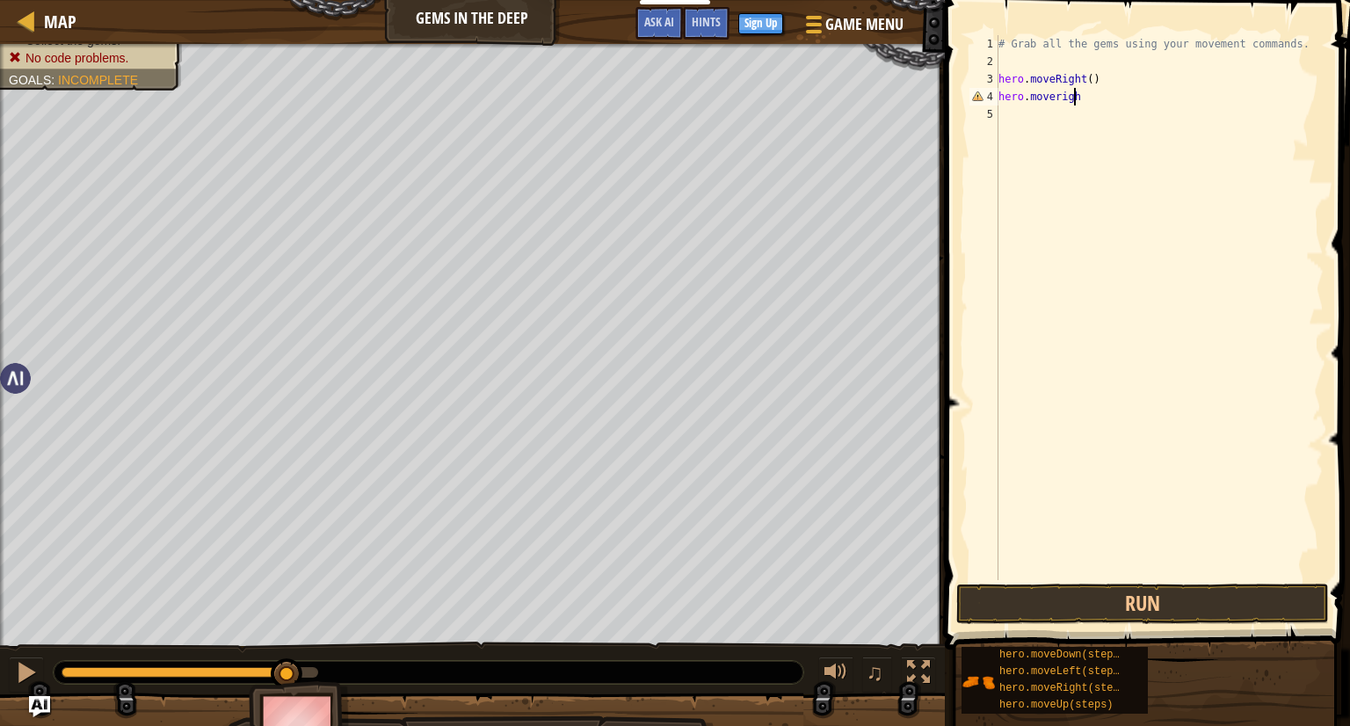
type textarea "hero.moveright"
click at [1150, 594] on button "Run" at bounding box center [1143, 604] width 373 height 40
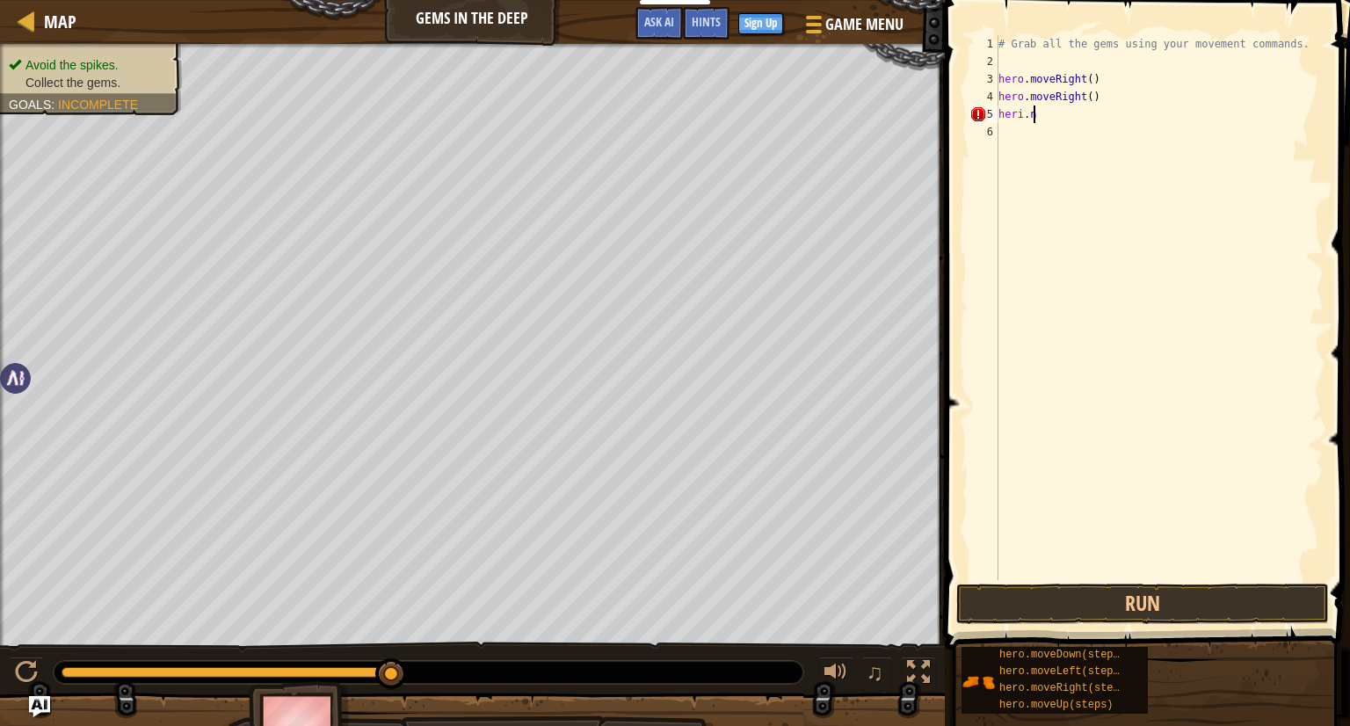
scroll to position [8, 1]
type textarea "heri.moveup"
click at [1079, 112] on div "# Grab all the gems using your movement commands. hero . moveRight ( ) hero . m…" at bounding box center [1159, 325] width 329 height 580
type textarea "heri.moveUp"
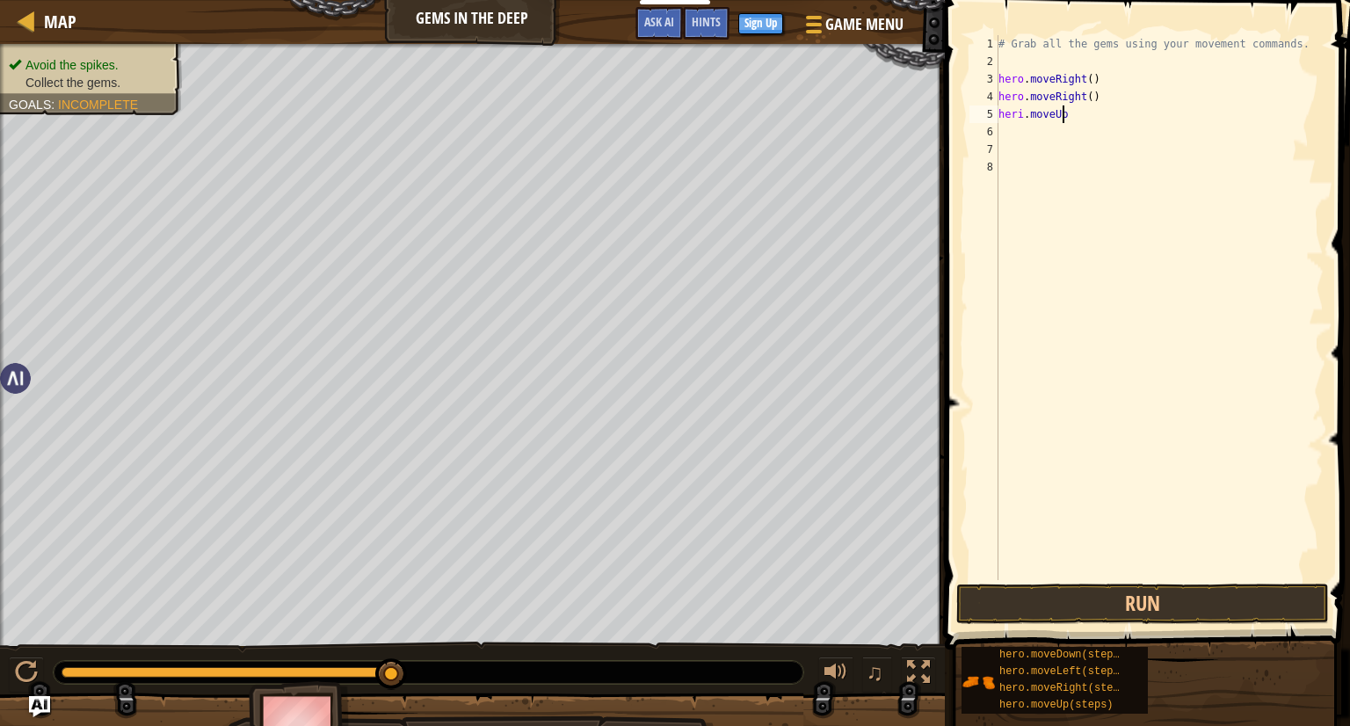
click at [1079, 112] on div "# Grab all the gems using your movement commands. hero . moveRight ( ) hero . m…" at bounding box center [1159, 325] width 329 height 580
type textarea "heri.moveUp(2steps)"
click at [1019, 115] on div "# Grab all the gems using your movement commands. hero . moveRight ( ) hero . m…" at bounding box center [1159, 325] width 329 height 580
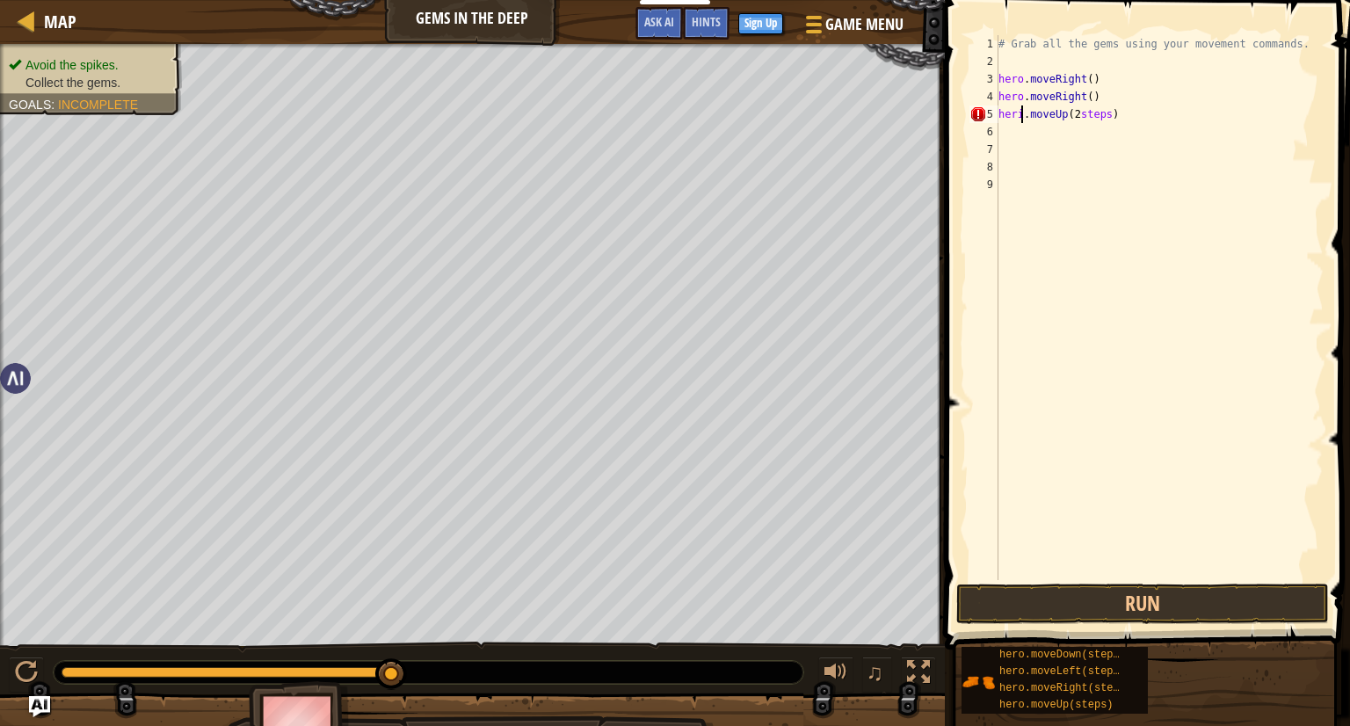
click at [1023, 117] on div "# Grab all the gems using your movement commands. hero . moveRight ( ) hero . m…" at bounding box center [1159, 325] width 329 height 580
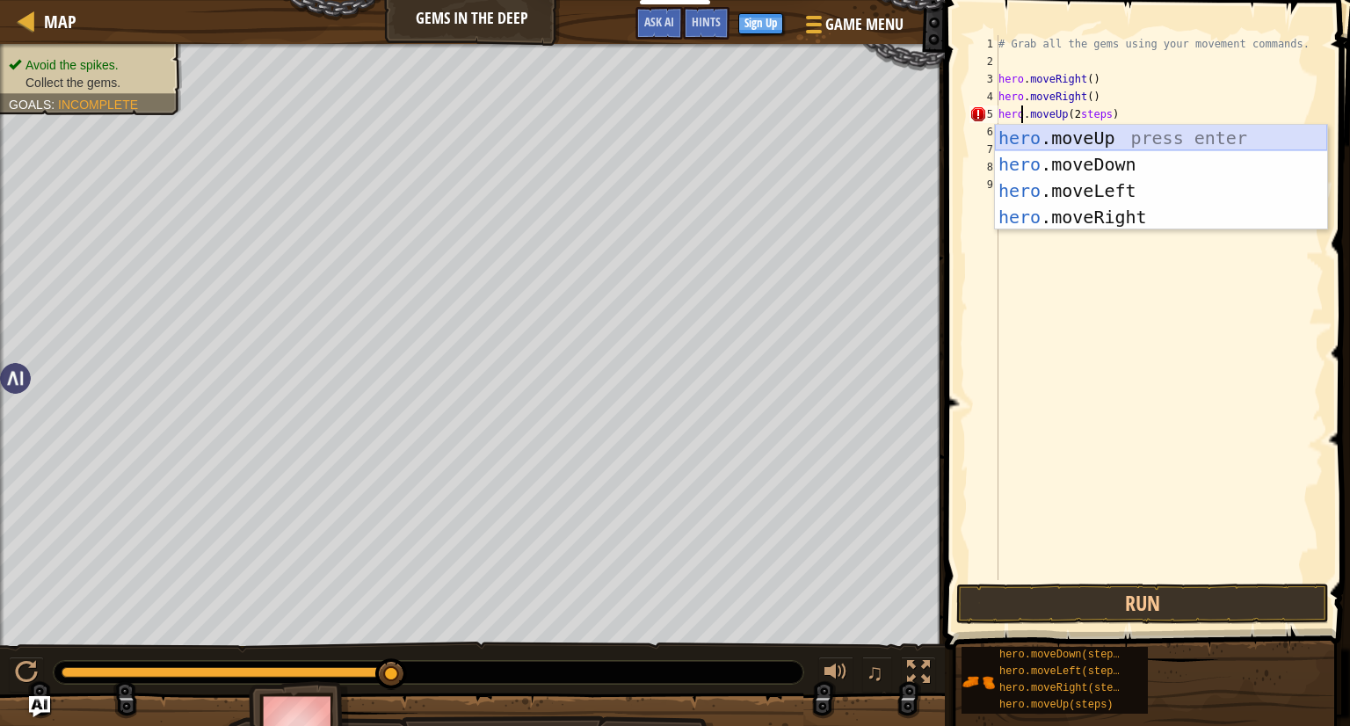
click at [1088, 141] on div "hero .moveUp press enter hero .moveDown press enter hero .moveLeft press enter …" at bounding box center [1161, 204] width 332 height 158
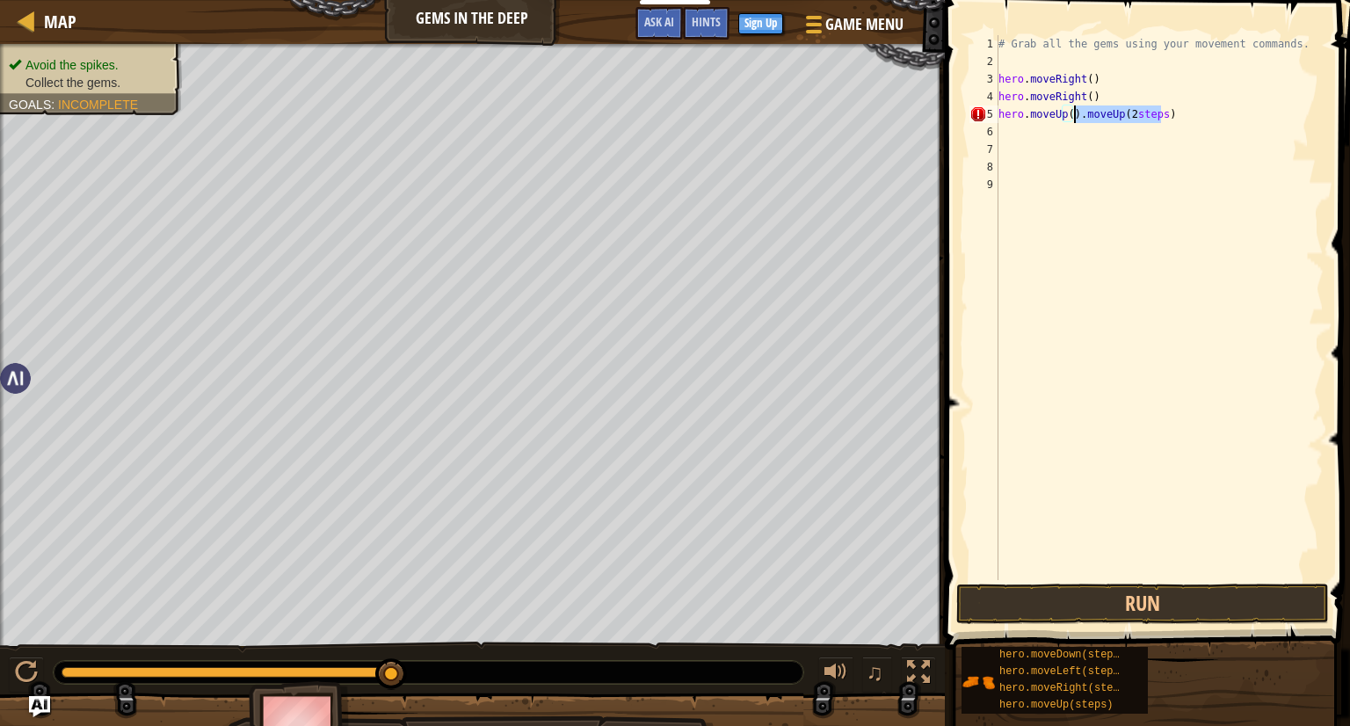
drag, startPoint x: 1195, startPoint y: 116, endPoint x: 1074, endPoint y: 120, distance: 120.5
click at [1074, 120] on div "# Grab all the gems using your movement commands. hero . moveRight ( ) hero . m…" at bounding box center [1159, 325] width 329 height 580
type textarea "hero.moveUp()"
click at [1120, 595] on button "Run" at bounding box center [1143, 604] width 373 height 40
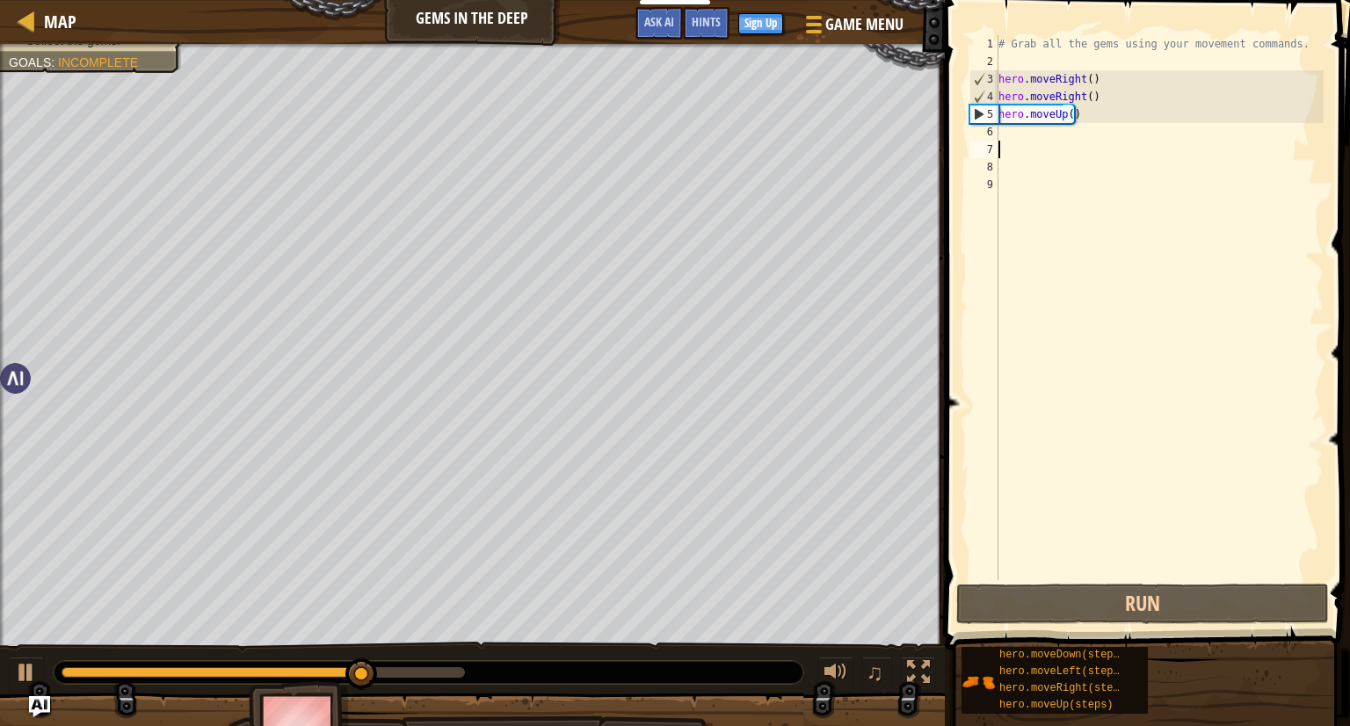
click at [1040, 148] on div "# Grab all the gems using your movement commands. hero . moveRight ( ) hero . m…" at bounding box center [1159, 325] width 329 height 580
click at [1030, 135] on div "# Grab all the gems using your movement commands. hero . moveRight ( ) hero . m…" at bounding box center [1159, 325] width 329 height 580
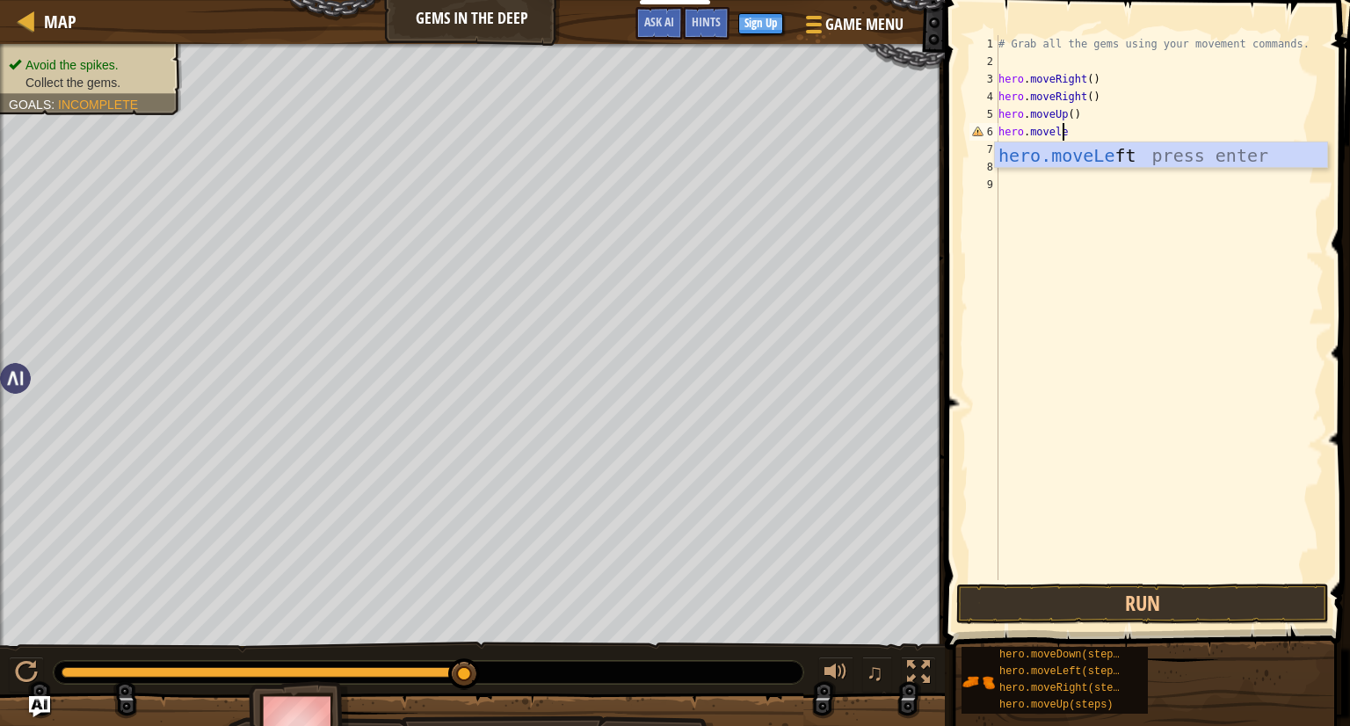
scroll to position [8, 4]
type textarea "hero.moveleft"
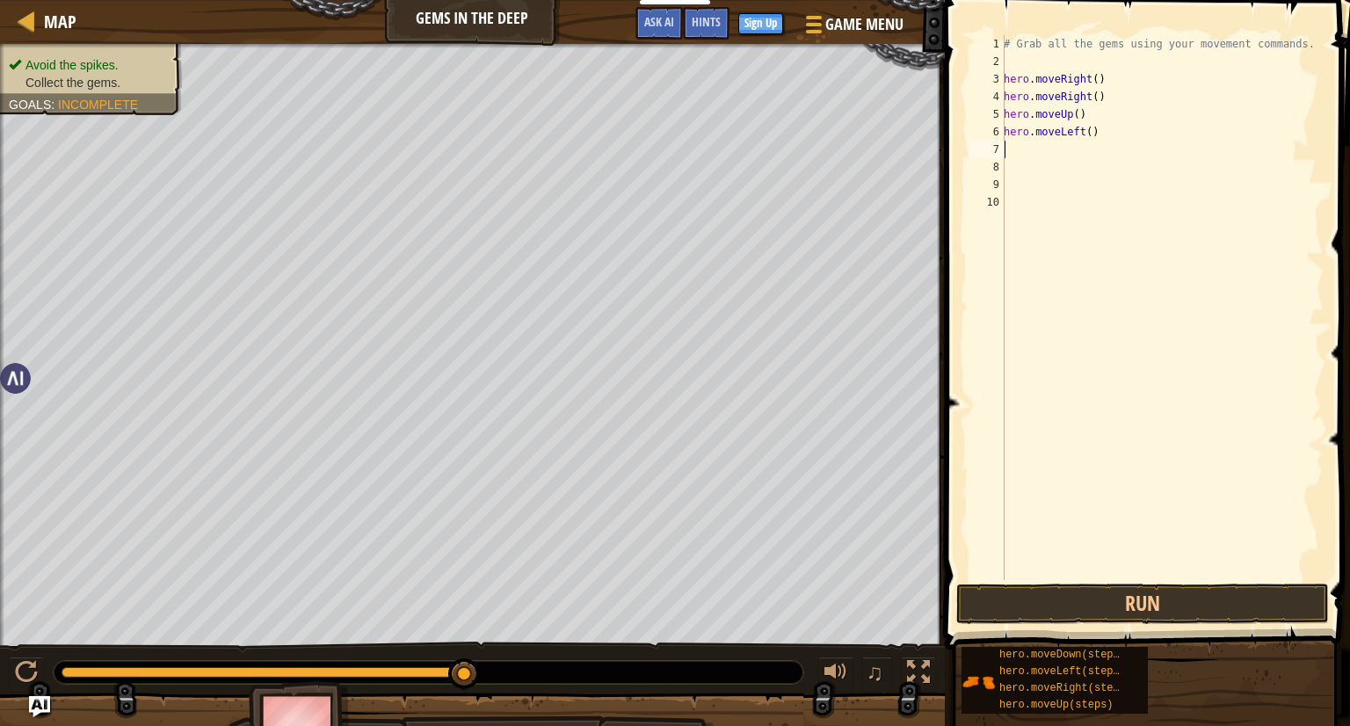
scroll to position [8, 0]
click at [1051, 615] on button "Run" at bounding box center [1143, 604] width 373 height 40
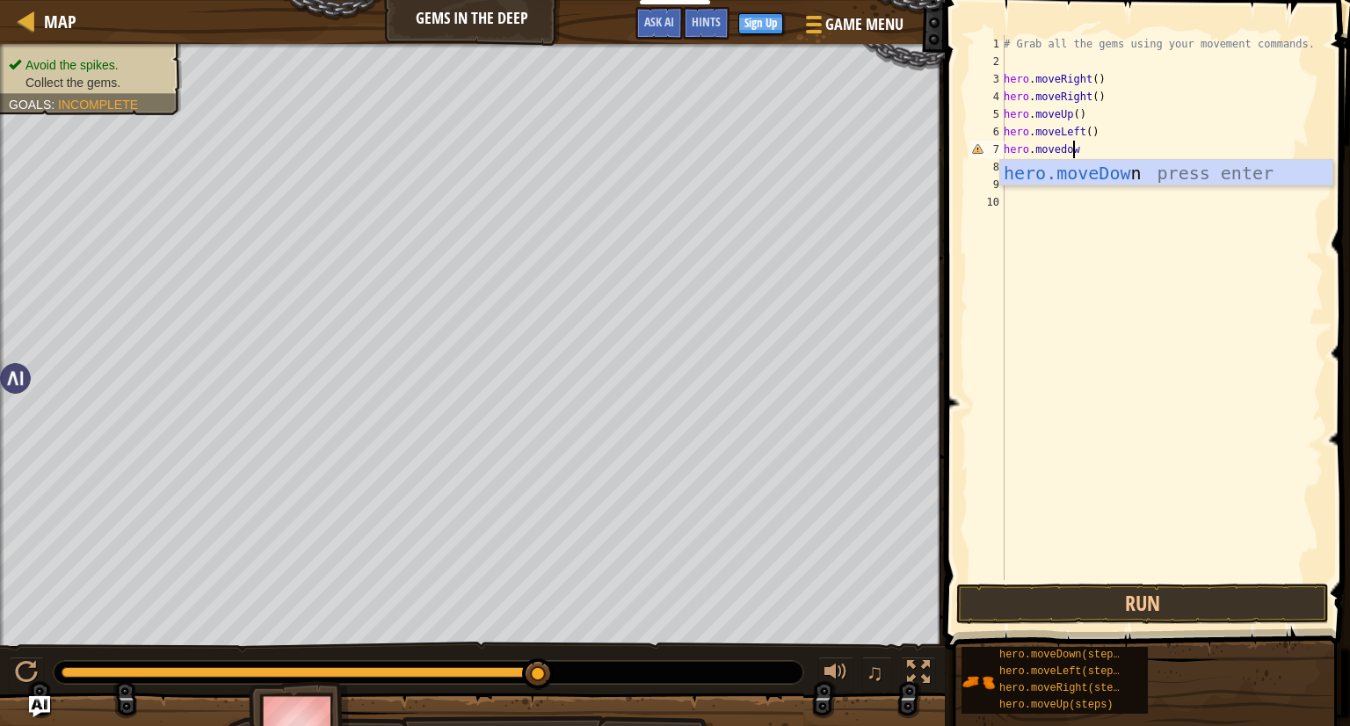
scroll to position [8, 4]
type textarea "hero.movedown"
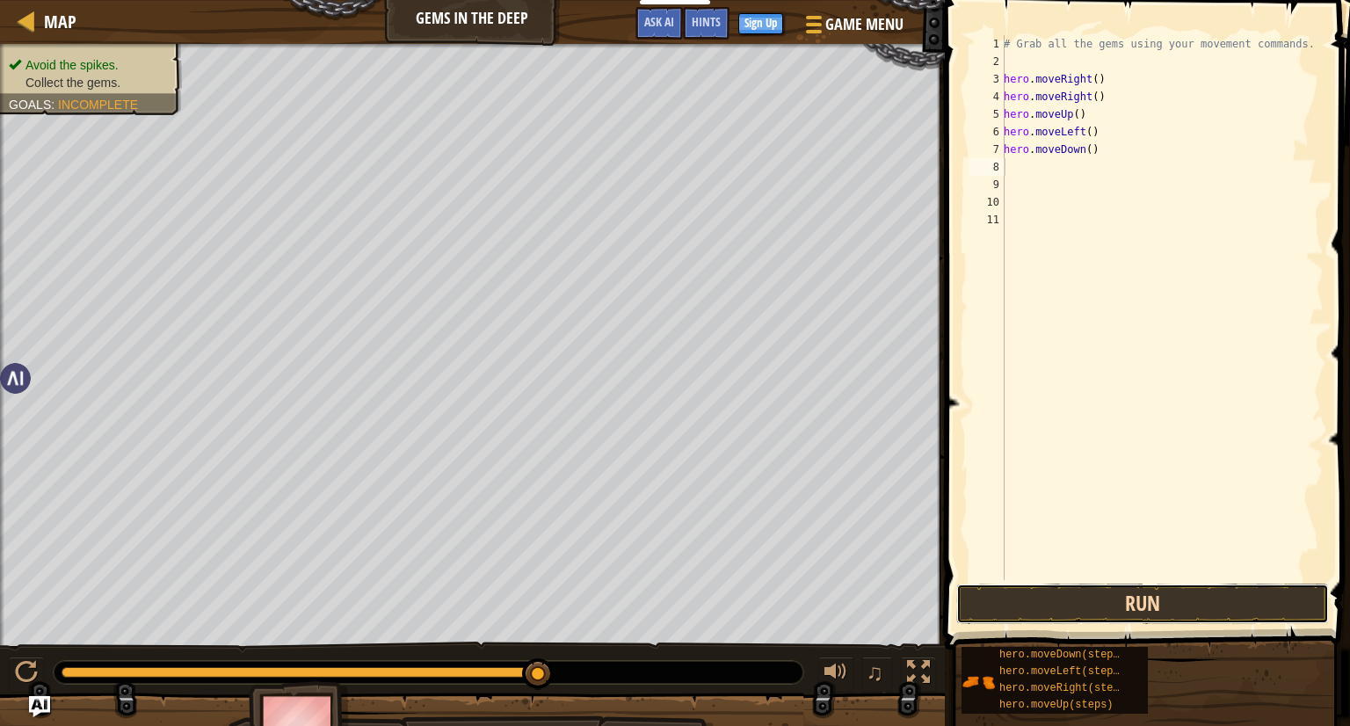
click at [1138, 585] on button "Run" at bounding box center [1143, 604] width 373 height 40
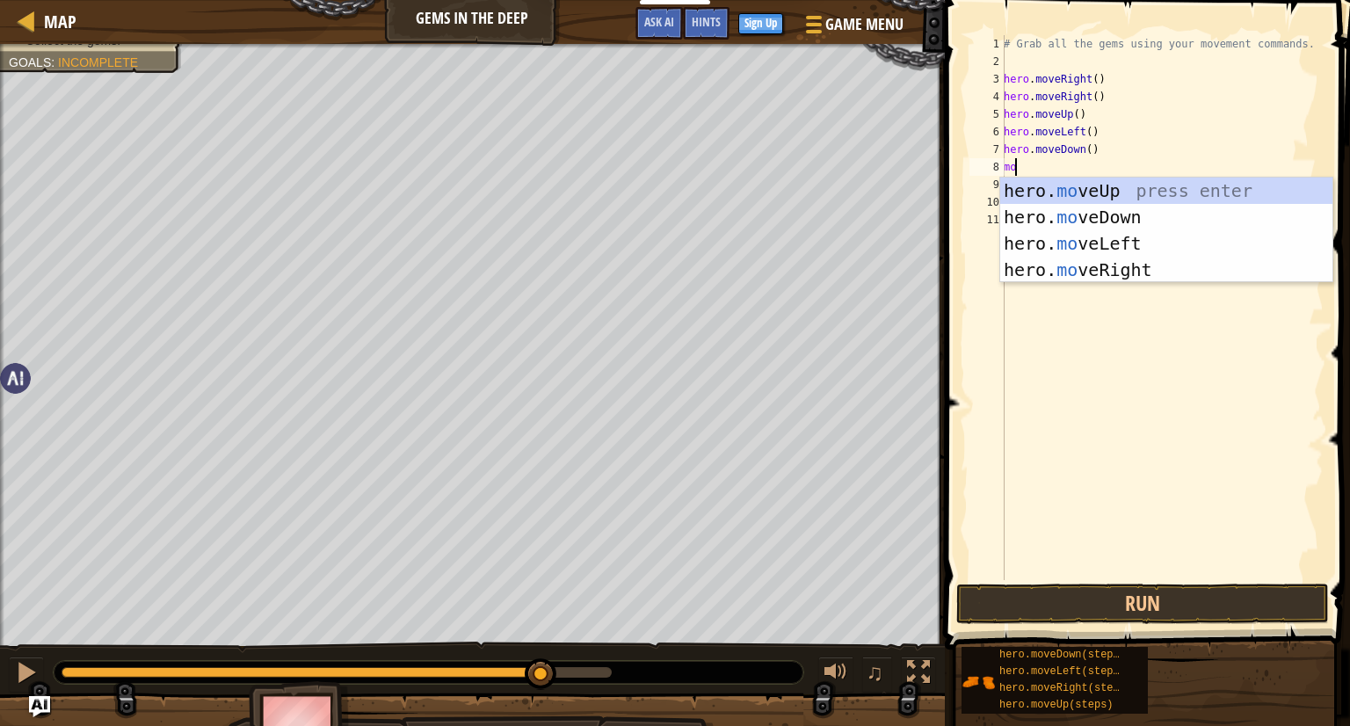
type textarea "m"
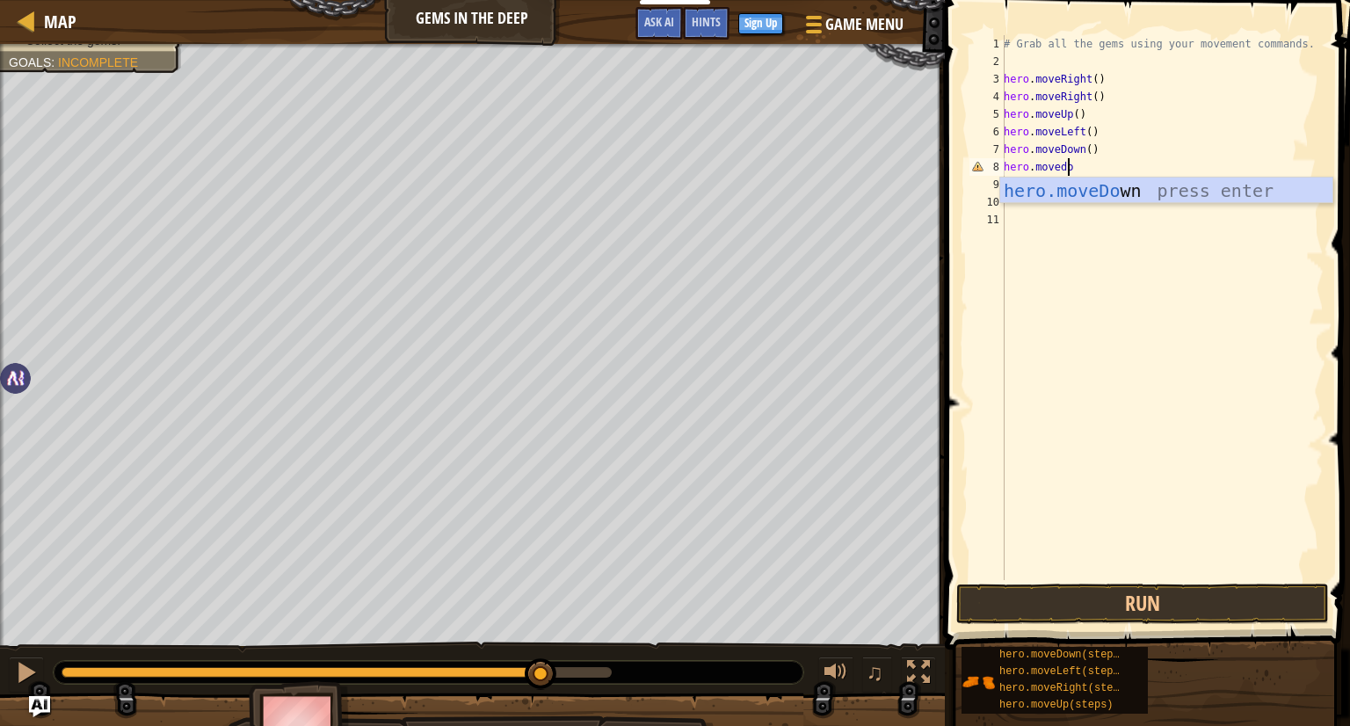
scroll to position [8, 4]
type textarea "hero.movedown"
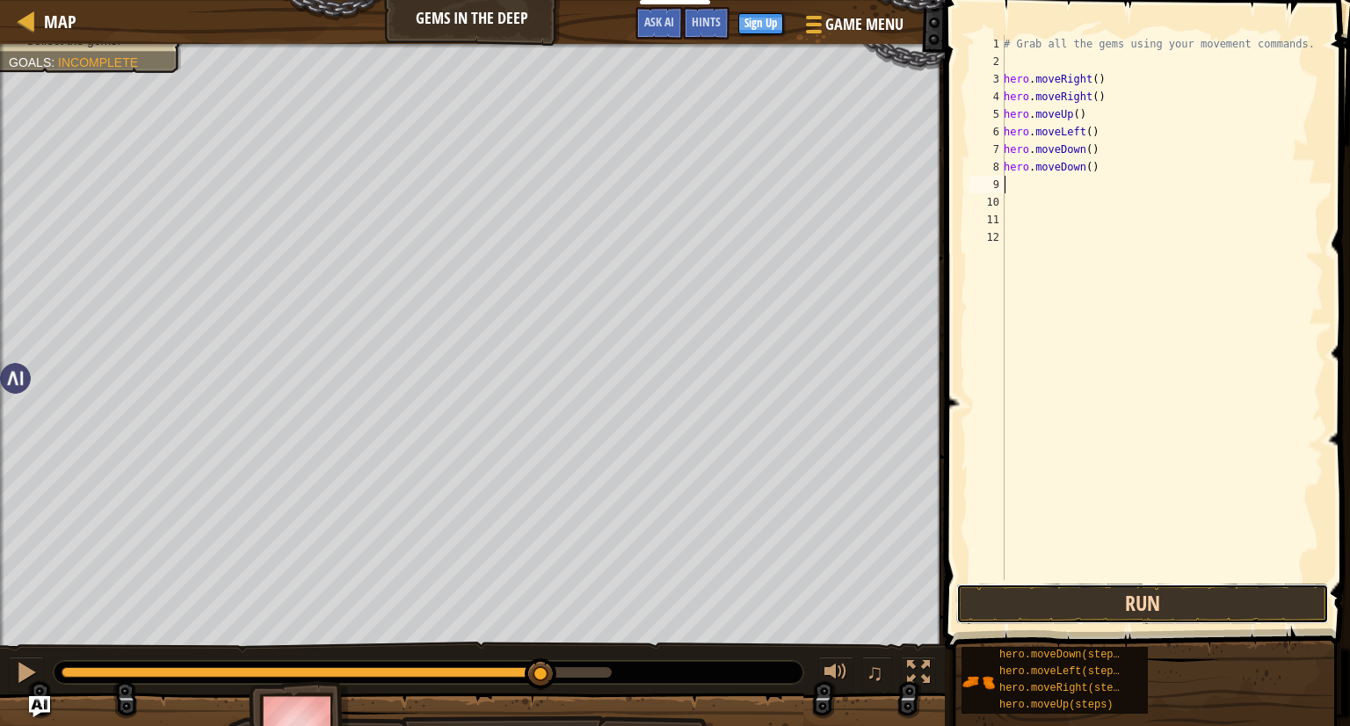
click at [1133, 614] on button "Run" at bounding box center [1143, 604] width 373 height 40
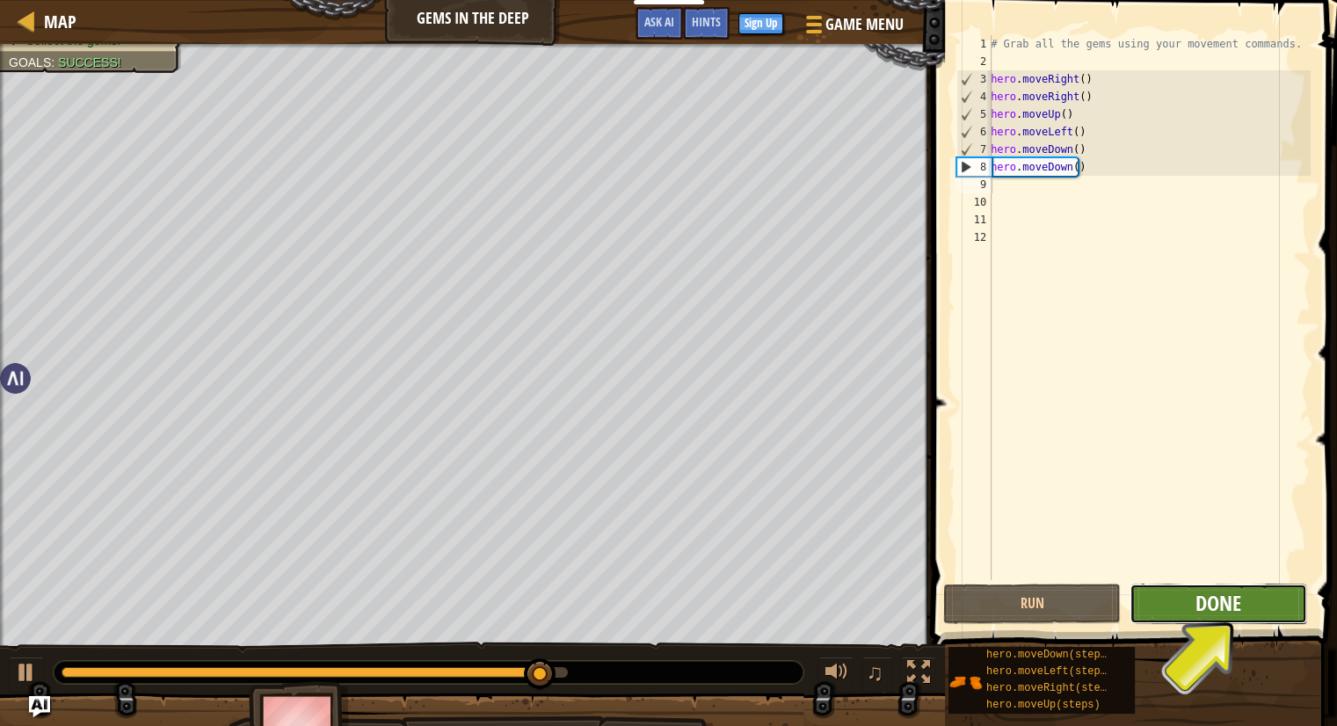
click at [1237, 603] on span "Done" at bounding box center [1219, 603] width 46 height 28
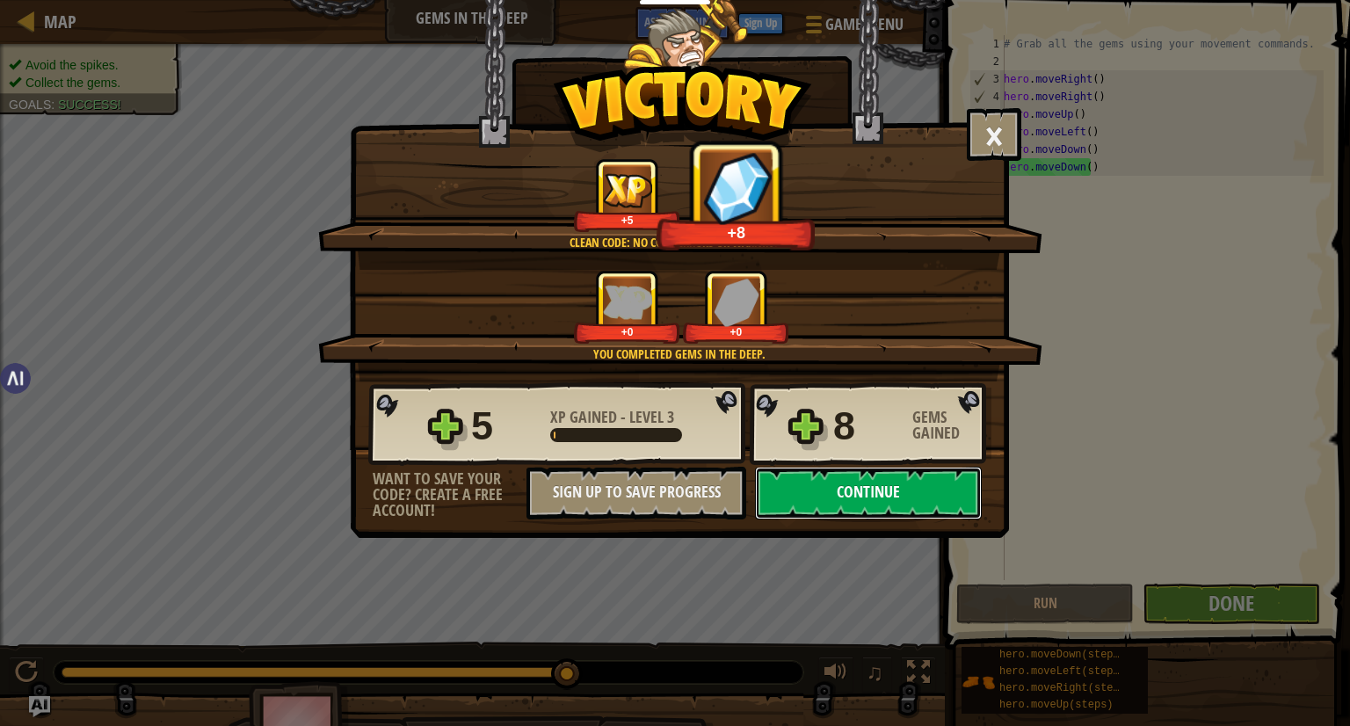
click at [784, 497] on button "Continue" at bounding box center [868, 493] width 227 height 53
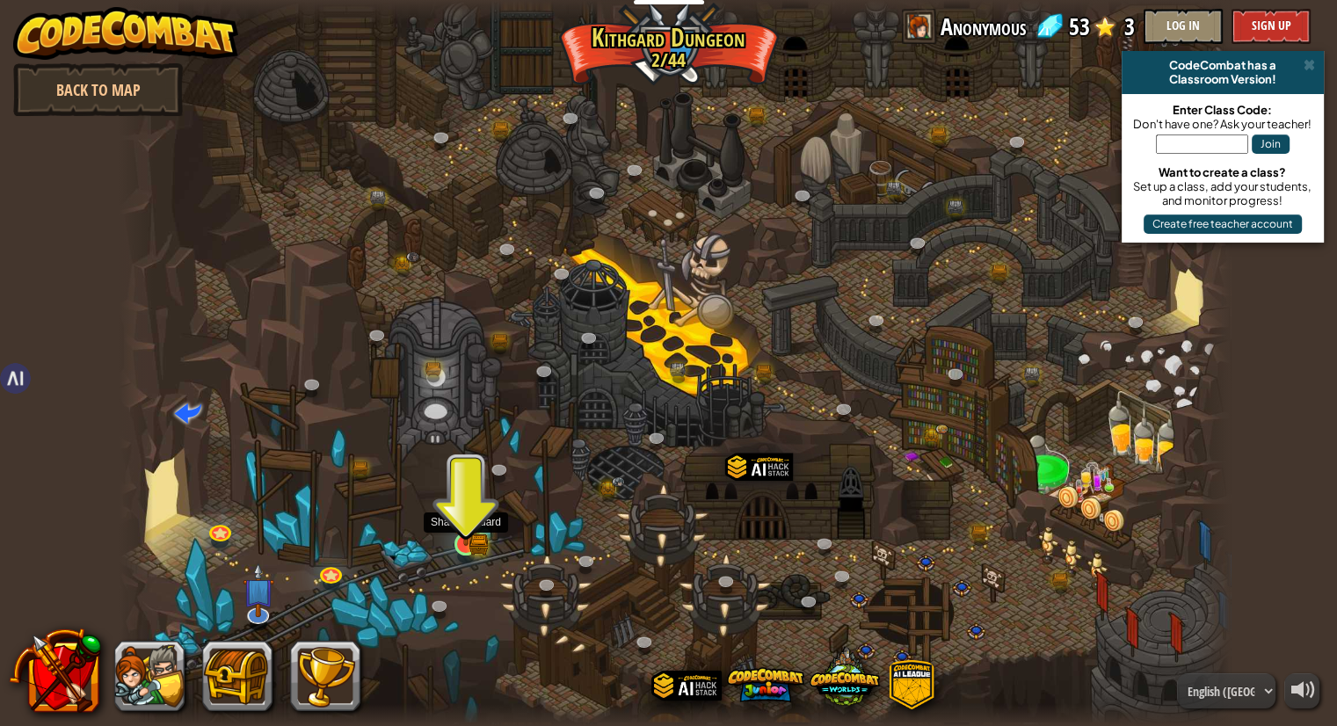
click at [465, 506] on img at bounding box center [466, 514] width 29 height 63
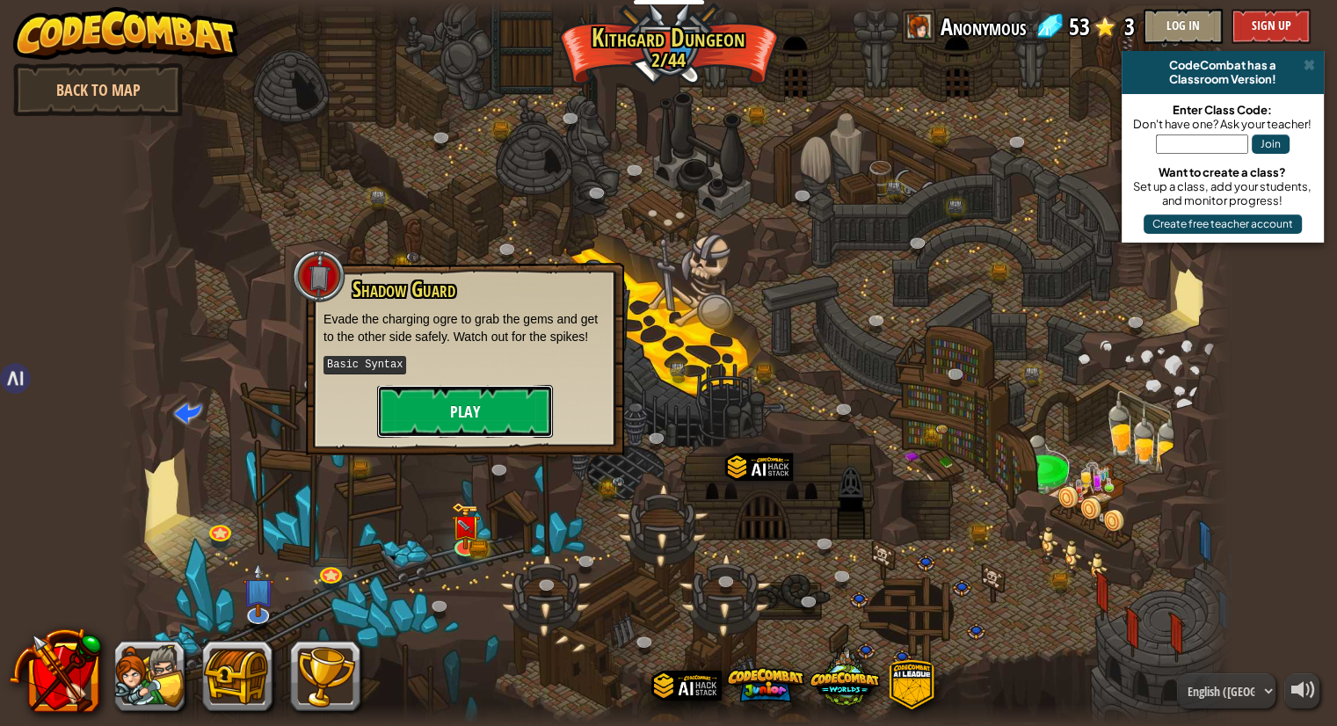
click at [457, 416] on button "Play" at bounding box center [465, 411] width 176 height 53
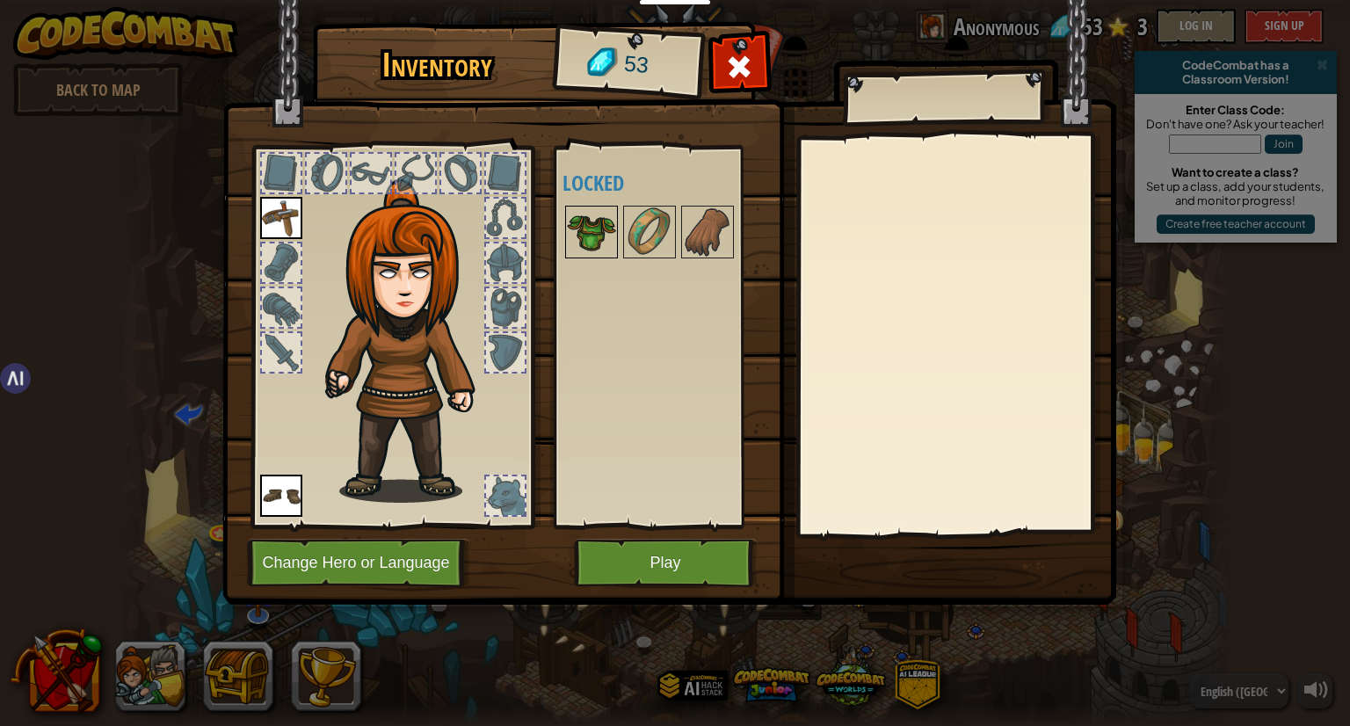
click at [589, 227] on img at bounding box center [591, 231] width 49 height 49
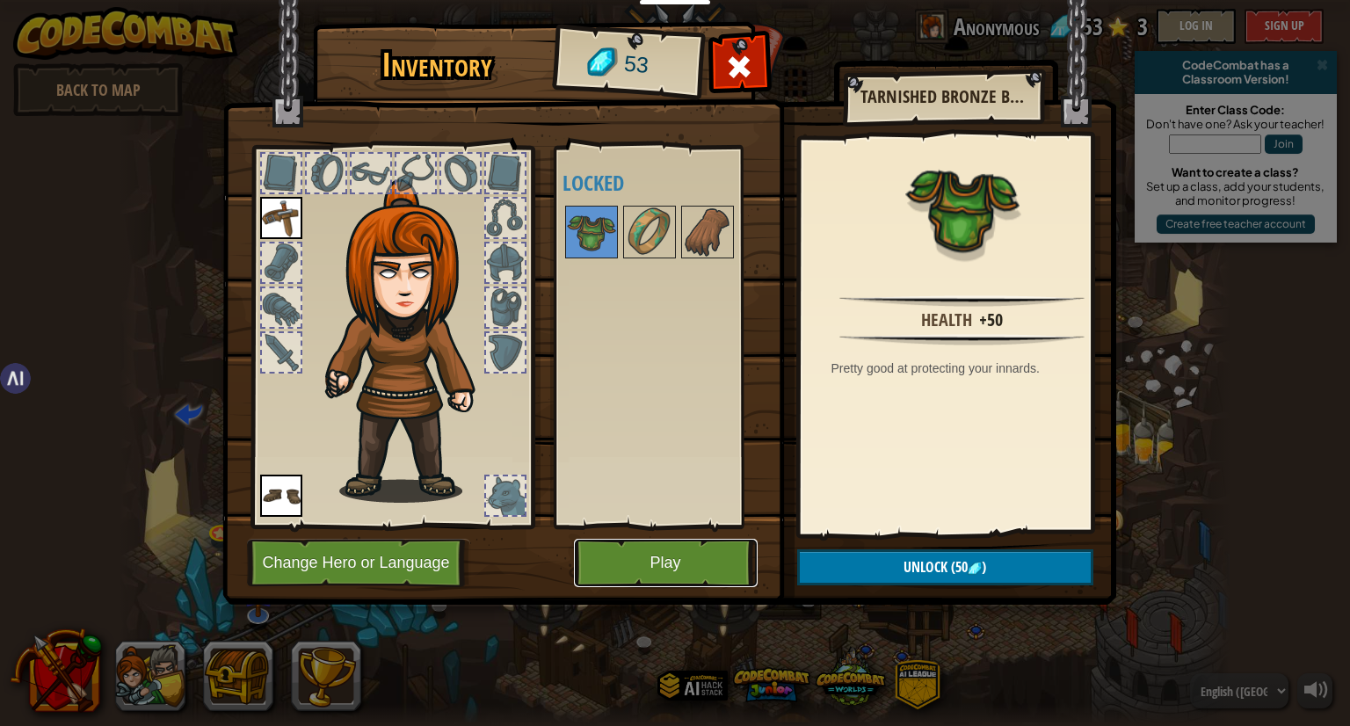
click at [701, 585] on button "Play" at bounding box center [666, 563] width 184 height 48
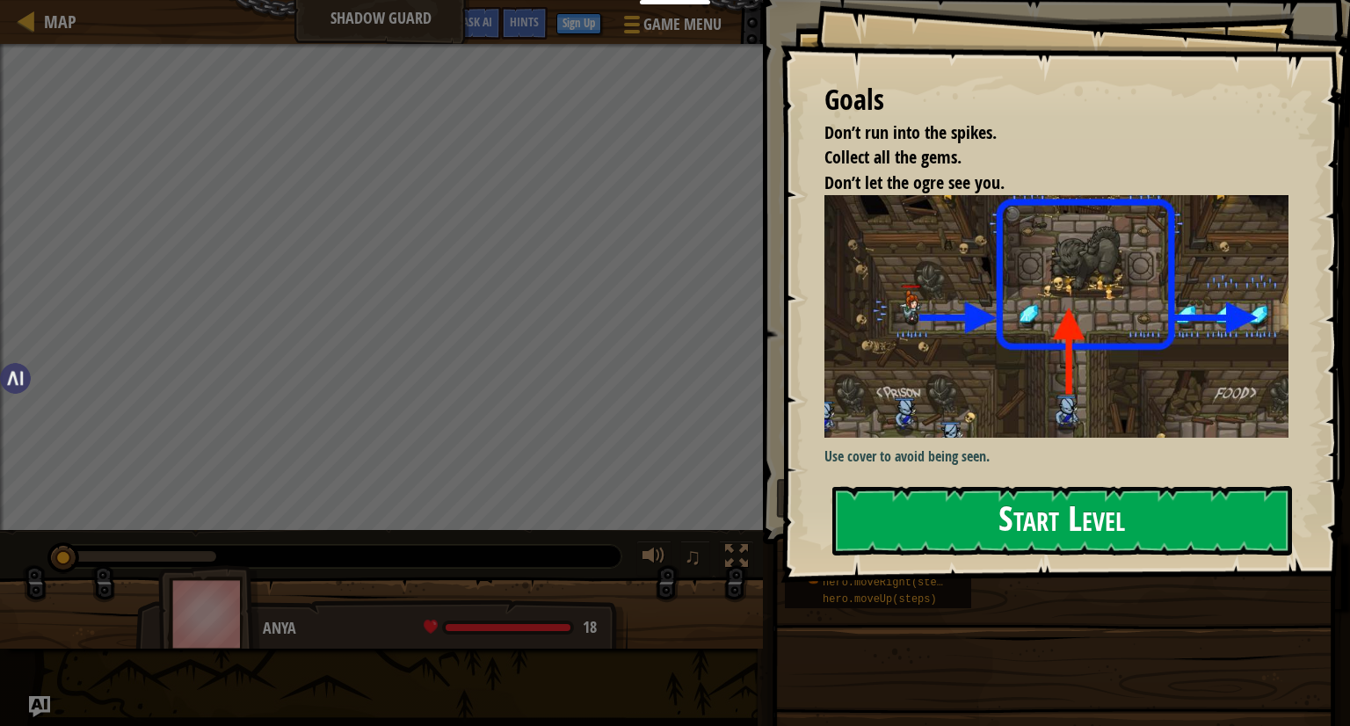
click at [957, 353] on div "Goals Don’t run into the spikes. Collect all the gems. Don’t let the ogre see y…" at bounding box center [1066, 291] width 570 height 583
